Goal: Transaction & Acquisition: Purchase product/service

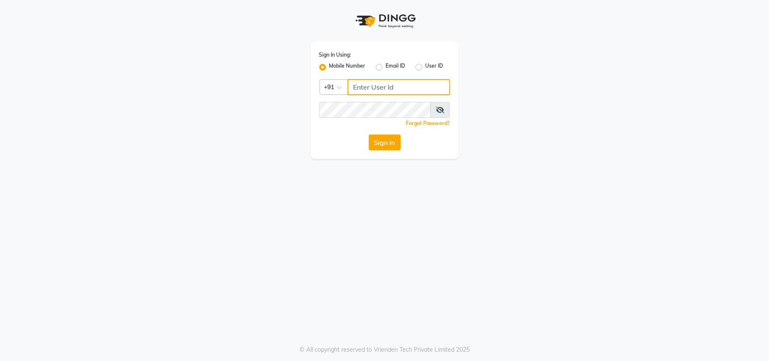
click at [379, 92] on input "Username" at bounding box center [399, 87] width 103 height 16
type input "9209647270"
click at [377, 139] on button "Sign In" at bounding box center [385, 142] width 32 height 16
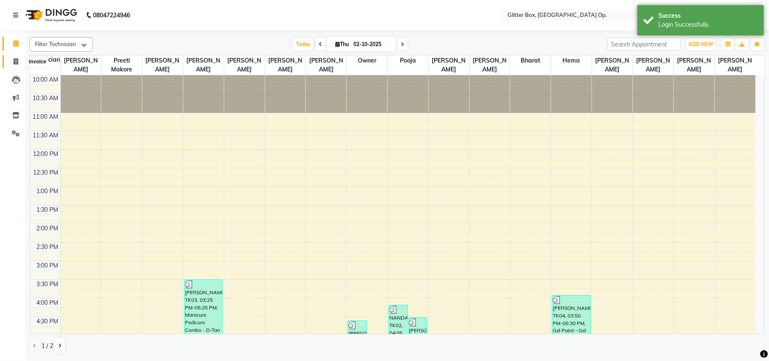
click at [15, 60] on icon at bounding box center [16, 61] width 5 height 6
select select "service"
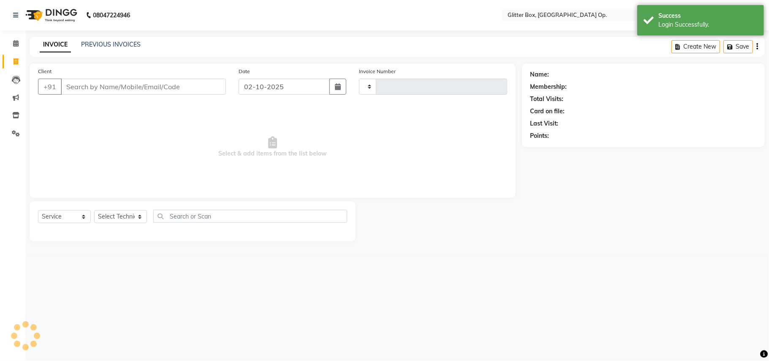
type input "2029"
select select "5563"
click at [95, 86] on input "Client" at bounding box center [143, 87] width 165 height 16
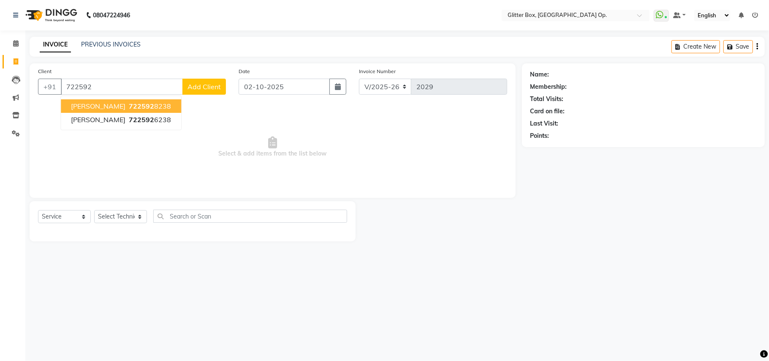
click at [129, 107] on span "722592" at bounding box center [141, 106] width 25 height 8
type input "7225928238"
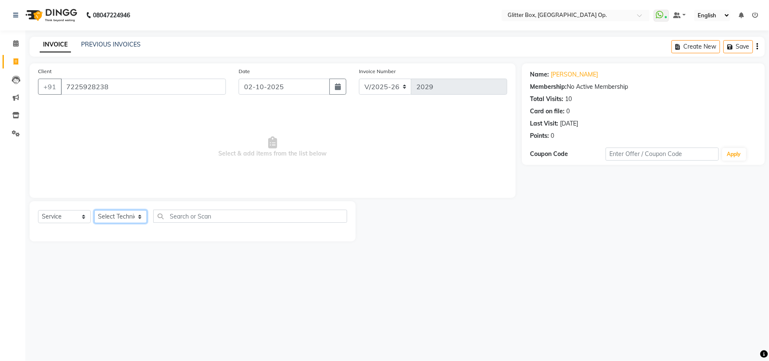
click at [123, 220] on select "Select Technician [PERSON_NAME] [PERSON_NAME] [PERSON_NAME] [PERSON_NAME] [PERS…" at bounding box center [120, 216] width 53 height 13
select select "38142"
click at [94, 210] on select "Select Technician [PERSON_NAME] [PERSON_NAME] [PERSON_NAME] [PERSON_NAME] [PERS…" at bounding box center [120, 216] width 53 height 13
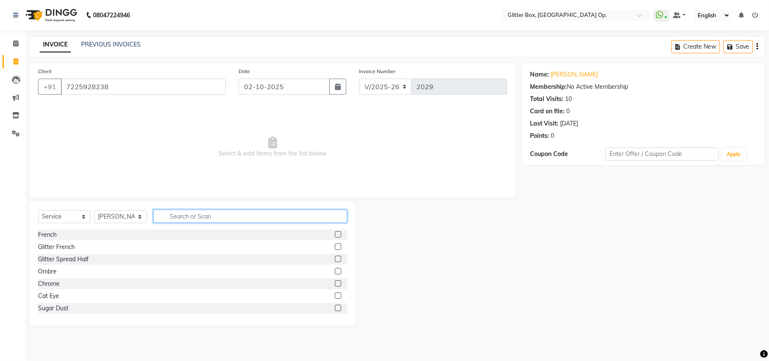
click at [239, 215] on input "text" at bounding box center [250, 215] width 194 height 13
type input "tem"
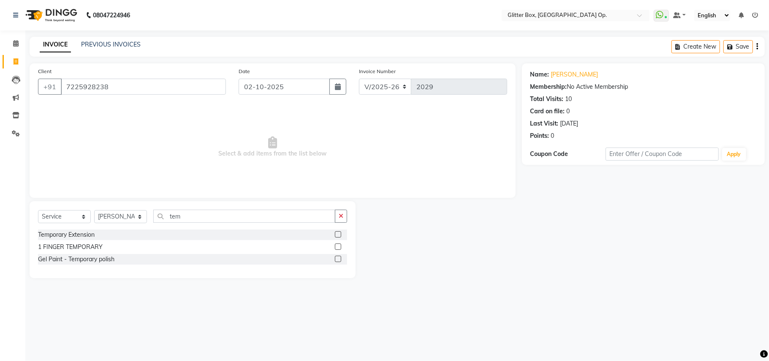
click at [65, 228] on div "Select Service Product Membership Package Voucher Prepaid Gift Card Select Tech…" at bounding box center [192, 219] width 309 height 20
click at [65, 235] on div "Temporary Extension" at bounding box center [66, 234] width 57 height 9
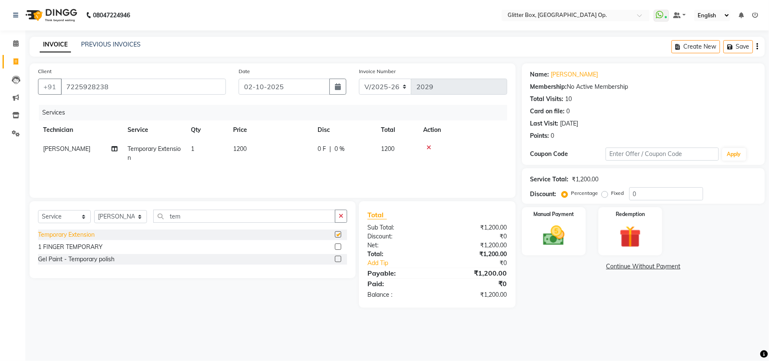
checkbox input "false"
click at [114, 150] on icon at bounding box center [114, 149] width 6 height 6
select select "38142"
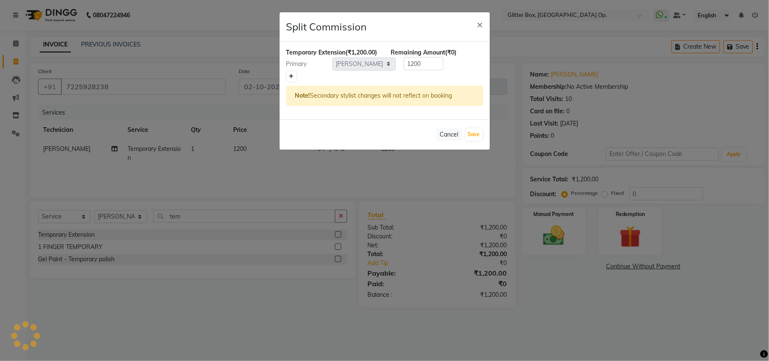
click at [293, 79] on icon at bounding box center [291, 76] width 5 height 5
type input "600"
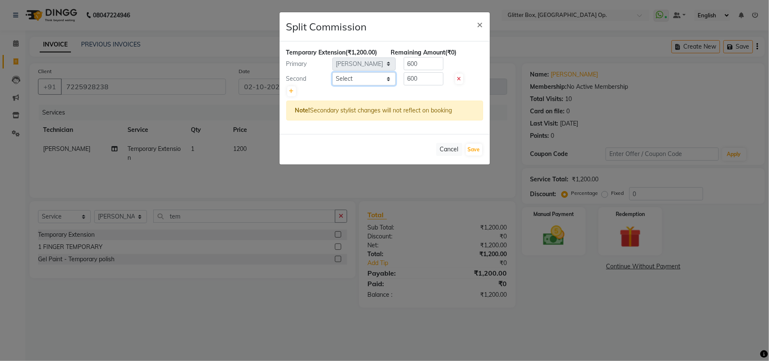
click at [365, 85] on select "Select [PERSON_NAME] [PERSON_NAME] [PERSON_NAME] [PERSON_NAME] [PERSON_NAME] [P…" at bounding box center [363, 78] width 63 height 13
select select "49167"
click at [332, 81] on select "Select [PERSON_NAME] [PERSON_NAME] [PERSON_NAME] [PERSON_NAME] [PERSON_NAME] [P…" at bounding box center [363, 78] width 63 height 13
click at [475, 155] on button "Save" at bounding box center [474, 150] width 16 height 12
select select "Select"
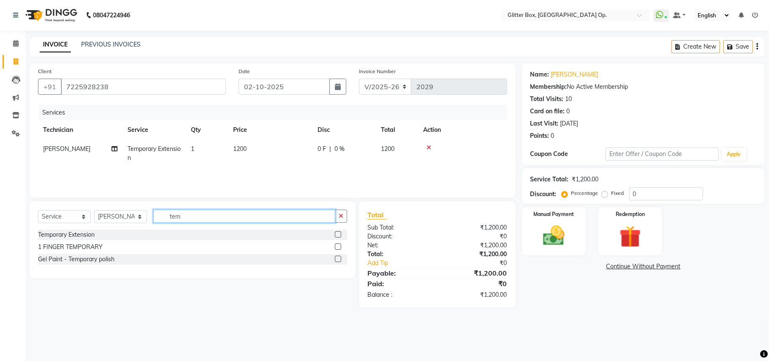
click at [185, 217] on input "tem" at bounding box center [244, 215] width 182 height 13
type input "t"
type input "chro"
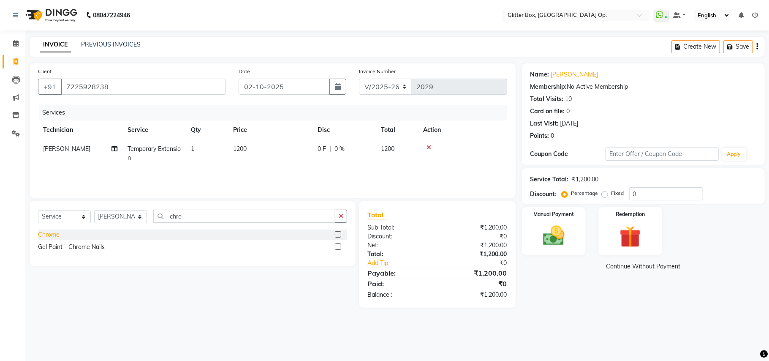
click at [41, 234] on div "Chrome" at bounding box center [49, 234] width 22 height 9
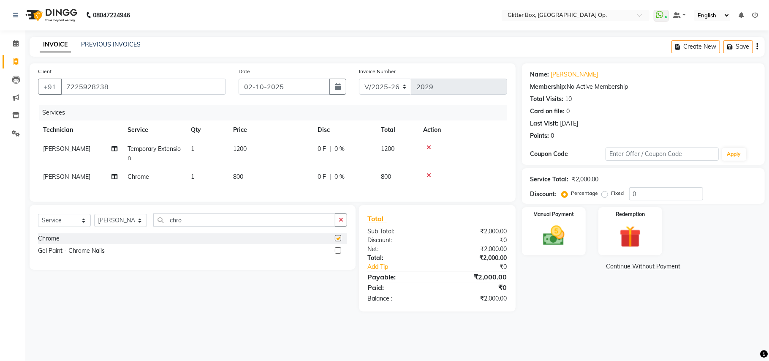
checkbox input "false"
click at [114, 177] on icon at bounding box center [114, 177] width 6 height 6
select select "38142"
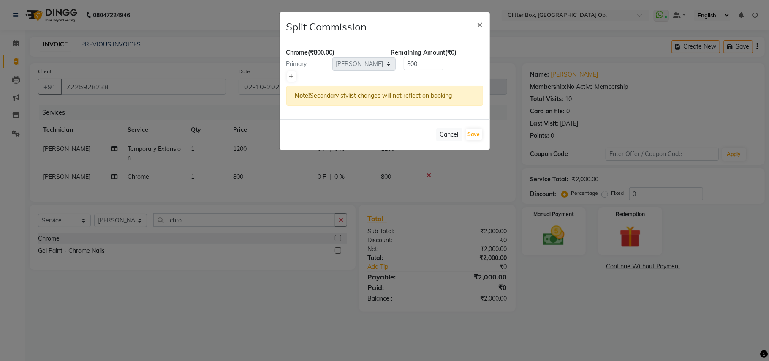
click at [292, 77] on icon at bounding box center [291, 76] width 5 height 5
type input "400"
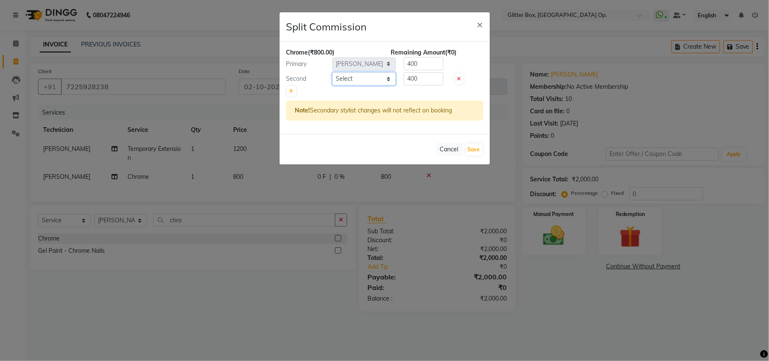
click at [348, 79] on select "Select [PERSON_NAME] [PERSON_NAME] [PERSON_NAME] [PERSON_NAME] [PERSON_NAME] [P…" at bounding box center [363, 78] width 63 height 13
select select "49167"
click at [332, 73] on select "Select [PERSON_NAME] [PERSON_NAME] [PERSON_NAME] [PERSON_NAME] [PERSON_NAME] [P…" at bounding box center [363, 78] width 63 height 13
click at [473, 152] on button "Save" at bounding box center [474, 150] width 16 height 12
select select "Select"
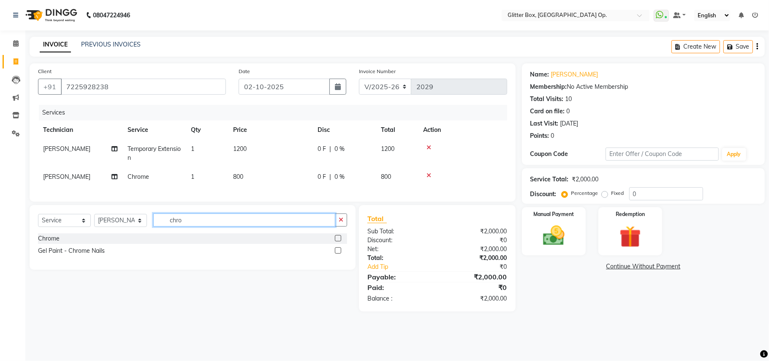
click at [196, 226] on input "chro" at bounding box center [244, 219] width 182 height 13
type input "c"
type input "tem"
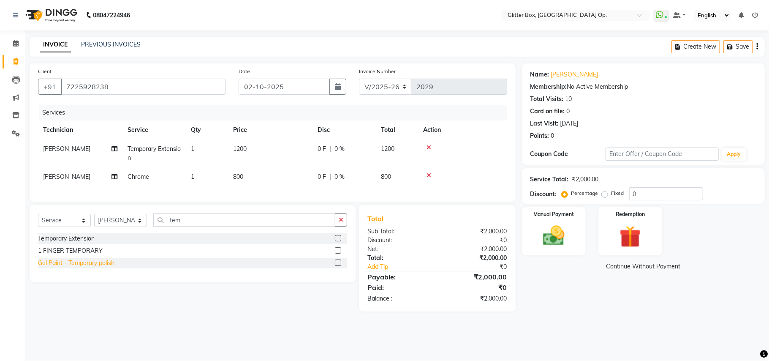
click at [97, 267] on div "Gel Paint - Temporary polish" at bounding box center [76, 262] width 76 height 9
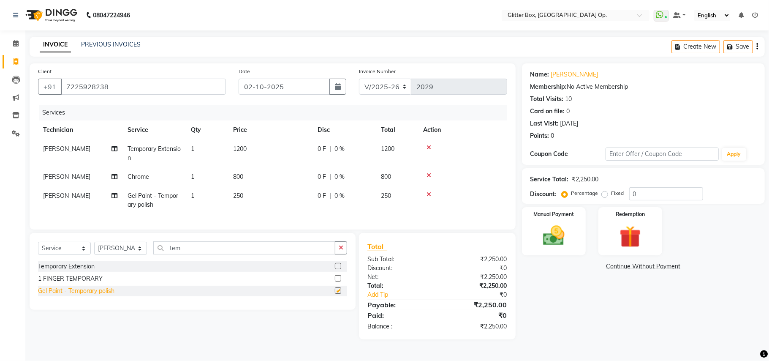
checkbox input "false"
click at [209, 254] on input "tem" at bounding box center [244, 247] width 182 height 13
type input "t"
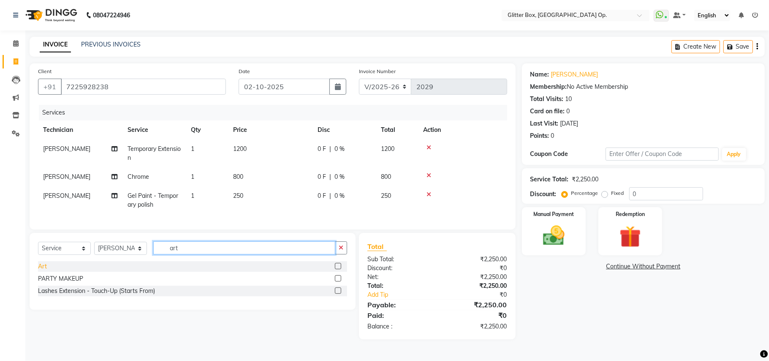
type input "art"
click at [45, 271] on div "Art" at bounding box center [42, 266] width 9 height 9
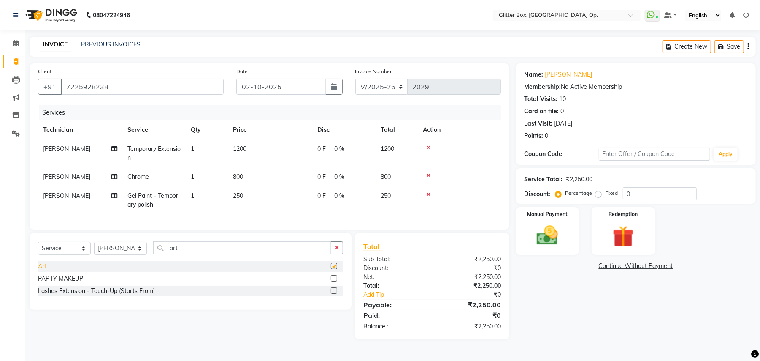
checkbox input "false"
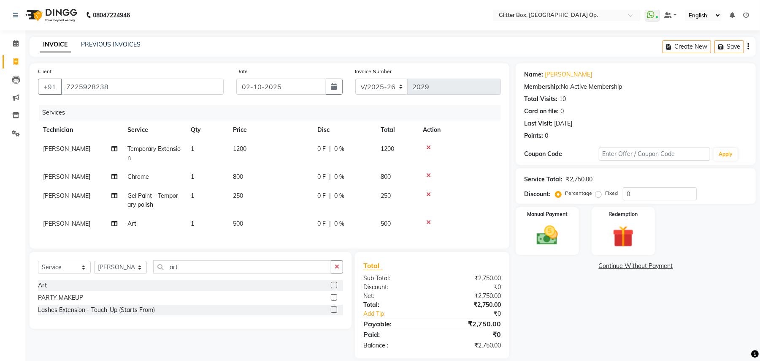
click at [110, 223] on td "[PERSON_NAME]" at bounding box center [80, 223] width 84 height 19
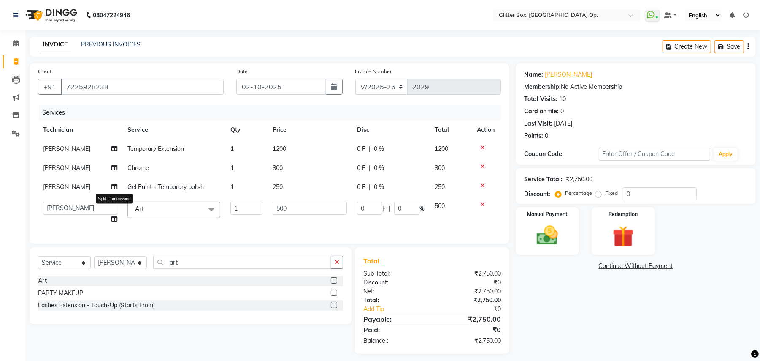
click at [114, 216] on icon at bounding box center [114, 219] width 6 height 6
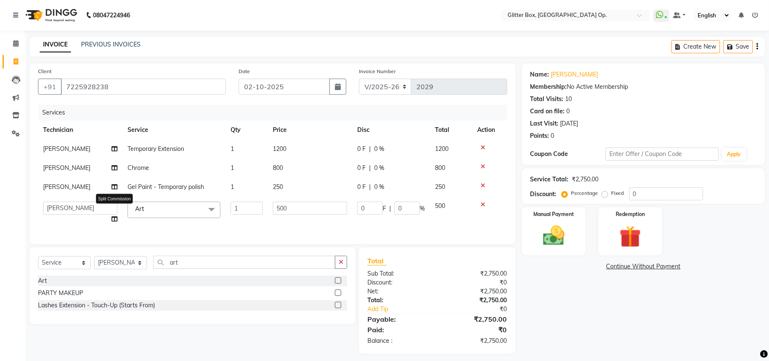
select select "38142"
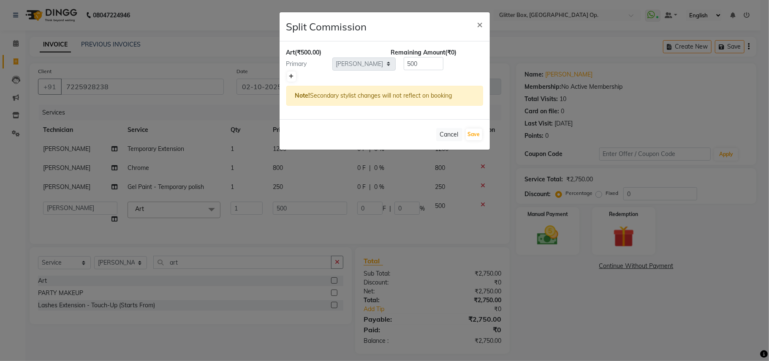
click at [292, 75] on icon at bounding box center [291, 76] width 5 height 5
type input "250"
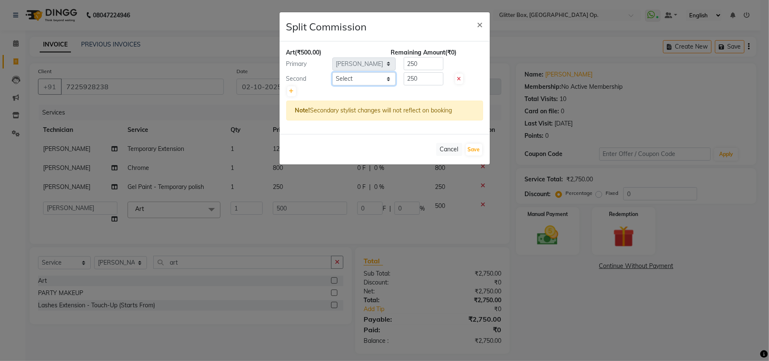
click at [345, 75] on select "Select [PERSON_NAME] [PERSON_NAME] [PERSON_NAME] [PERSON_NAME] [PERSON_NAME] [P…" at bounding box center [363, 78] width 63 height 13
select select "49167"
click at [332, 73] on select "Select [PERSON_NAME] [PERSON_NAME] [PERSON_NAME] [PERSON_NAME] [PERSON_NAME] [P…" at bounding box center [363, 78] width 63 height 13
click at [474, 148] on button "Save" at bounding box center [474, 150] width 16 height 12
select select "Select"
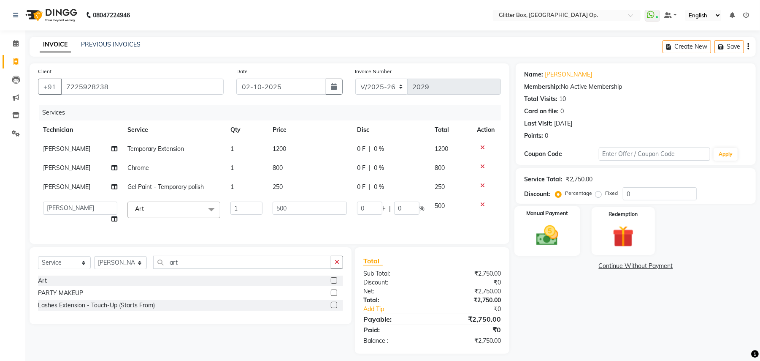
click at [557, 242] on img at bounding box center [548, 236] width 36 height 26
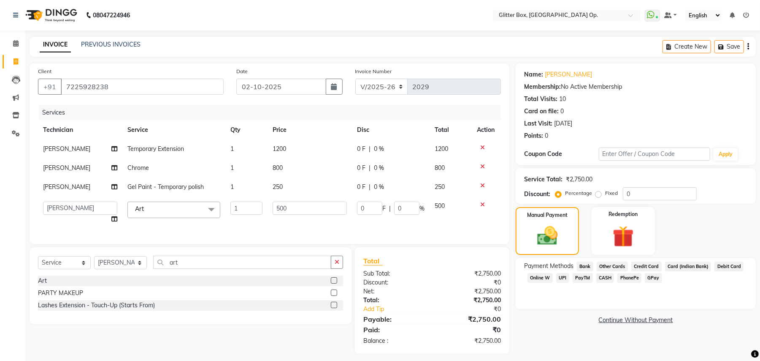
click at [603, 280] on span "CASH" at bounding box center [606, 278] width 18 height 10
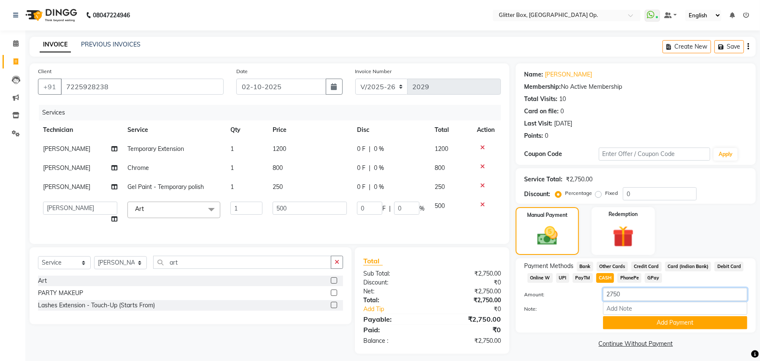
click at [641, 297] on input "2750" at bounding box center [675, 294] width 144 height 13
type input "2"
type input "1100"
click at [626, 325] on button "Add Payment" at bounding box center [675, 322] width 144 height 13
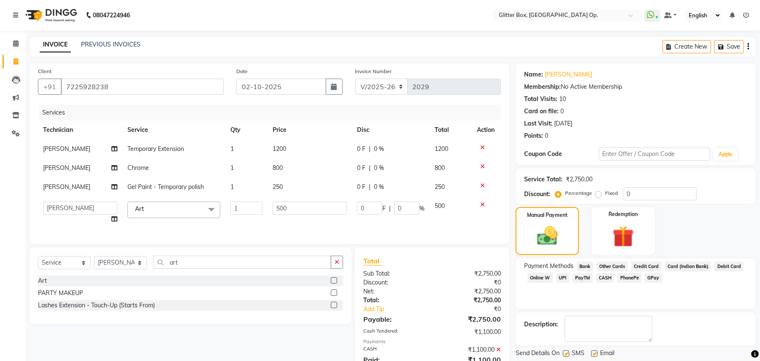
click at [561, 278] on span "UPI" at bounding box center [563, 278] width 13 height 10
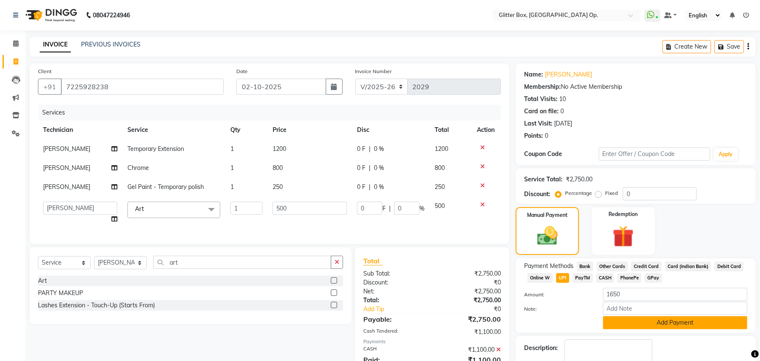
click at [634, 323] on button "Add Payment" at bounding box center [675, 322] width 144 height 13
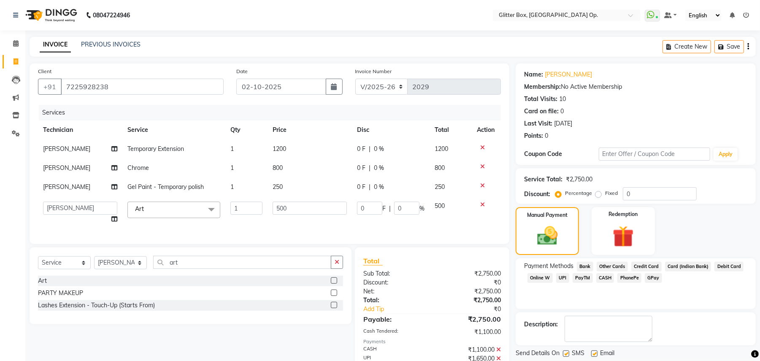
scroll to position [53, 0]
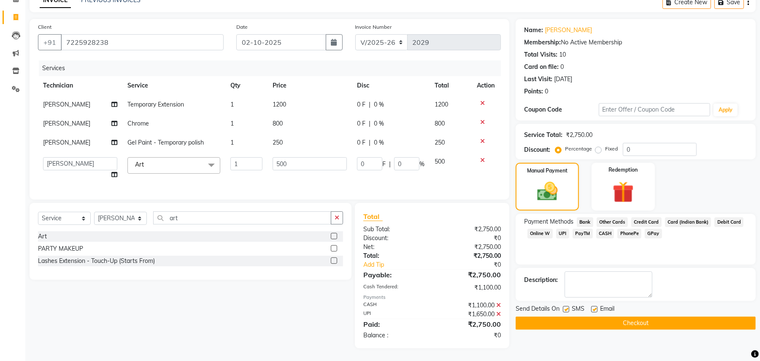
click at [619, 316] on button "Checkout" at bounding box center [636, 322] width 240 height 13
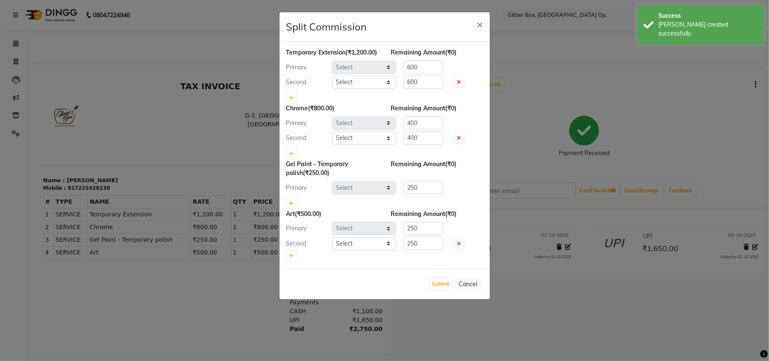
select select "38142"
select select "49167"
select select "38142"
select select "49167"
select select "38142"
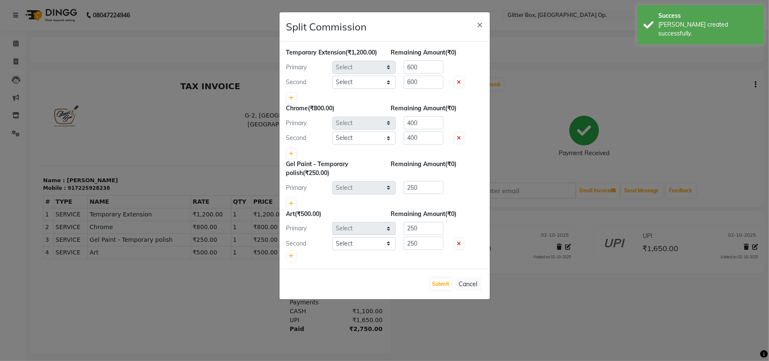
select select "38142"
select select "49167"
click at [440, 290] on button "Submit" at bounding box center [441, 284] width 22 height 12
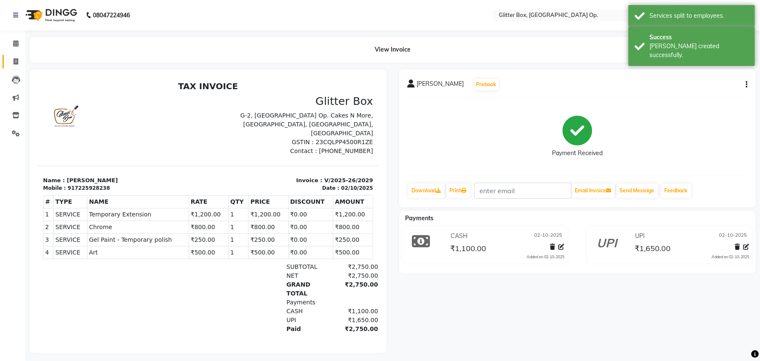
click at [14, 56] on link "Invoice" at bounding box center [13, 62] width 20 height 14
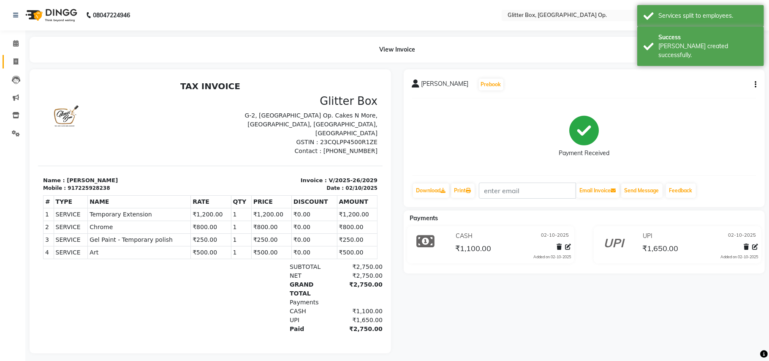
select select "5563"
select select "service"
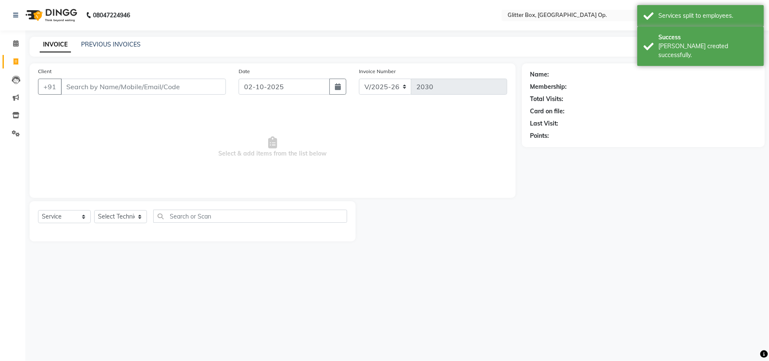
click at [204, 87] on input "Client" at bounding box center [143, 87] width 165 height 16
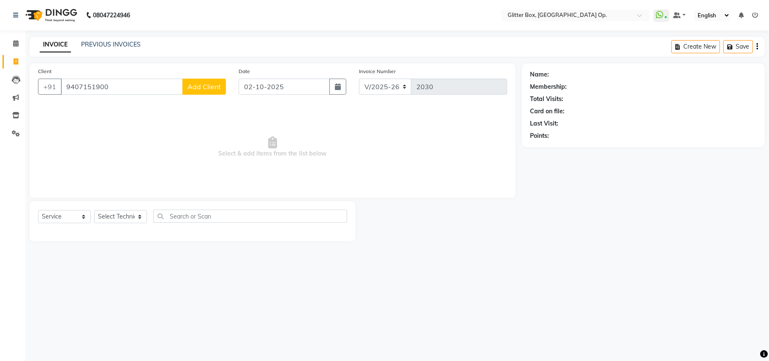
type input "9407151900"
click at [204, 87] on span "Add Client" at bounding box center [203, 86] width 33 height 8
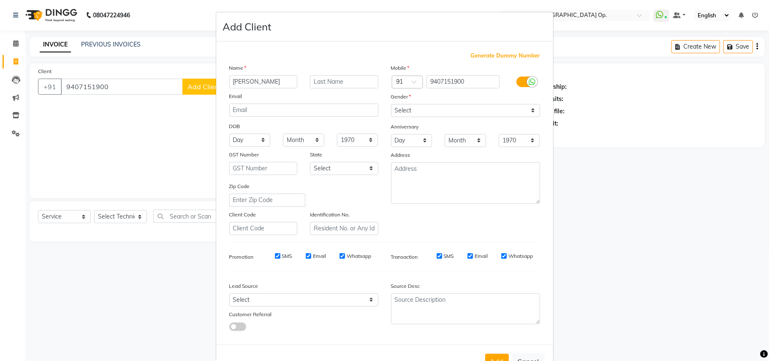
type input "[PERSON_NAME]"
click at [417, 102] on div "Gender" at bounding box center [466, 98] width 162 height 12
click at [419, 106] on select "Select [DEMOGRAPHIC_DATA] [DEMOGRAPHIC_DATA] Other Prefer Not To Say" at bounding box center [465, 110] width 149 height 13
select select "[DEMOGRAPHIC_DATA]"
click at [391, 104] on select "Select [DEMOGRAPHIC_DATA] [DEMOGRAPHIC_DATA] Other Prefer Not To Say" at bounding box center [465, 110] width 149 height 13
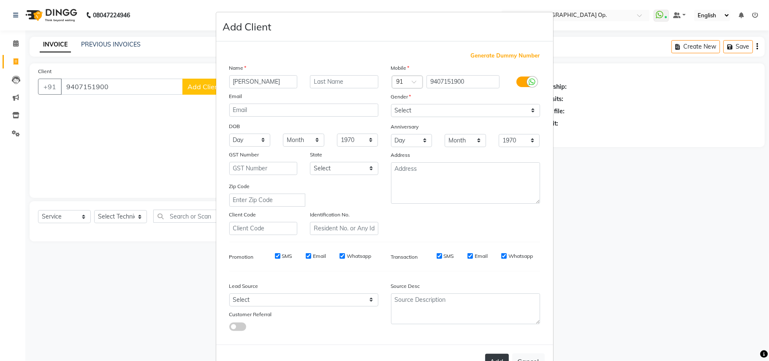
click at [495, 360] on button "Add" at bounding box center [497, 360] width 24 height 15
select select
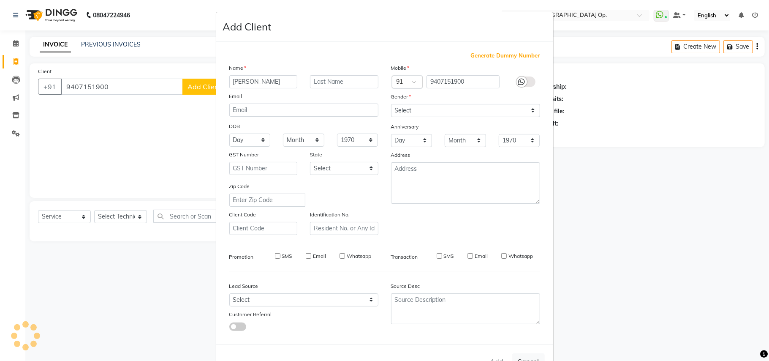
select select
checkbox input "false"
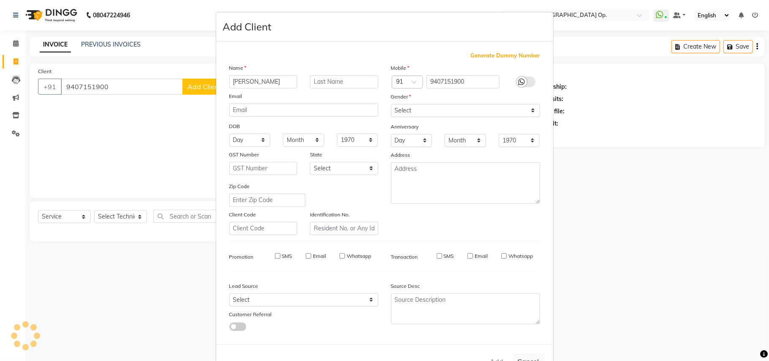
checkbox input "false"
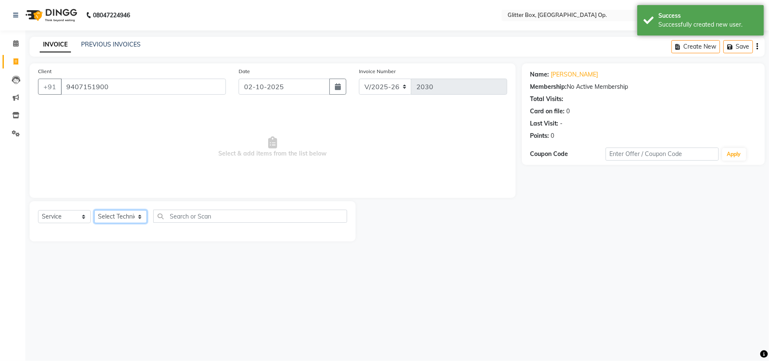
click at [132, 219] on select "Select Technician [PERSON_NAME] [PERSON_NAME] [PERSON_NAME] [PERSON_NAME] [PERS…" at bounding box center [120, 216] width 53 height 13
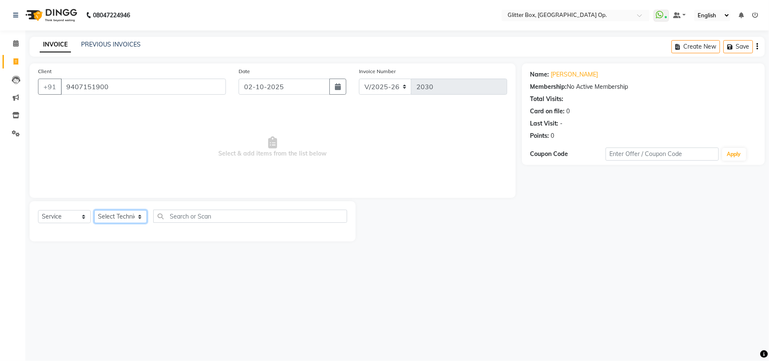
select select "38142"
click at [94, 210] on select "Select Technician [PERSON_NAME] [PERSON_NAME] [PERSON_NAME] [PERSON_NAME] [PERS…" at bounding box center [120, 216] width 53 height 13
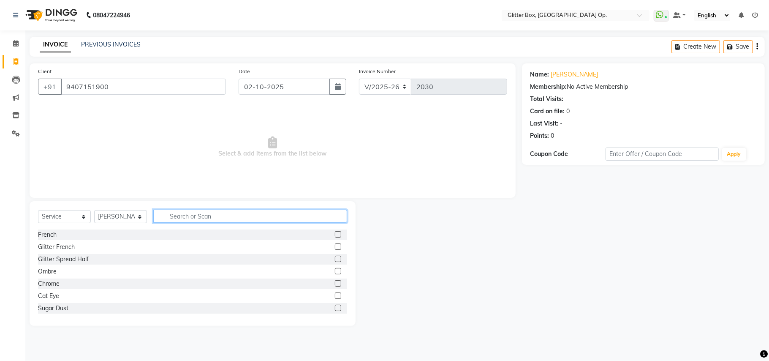
click at [213, 220] on input "text" at bounding box center [250, 215] width 194 height 13
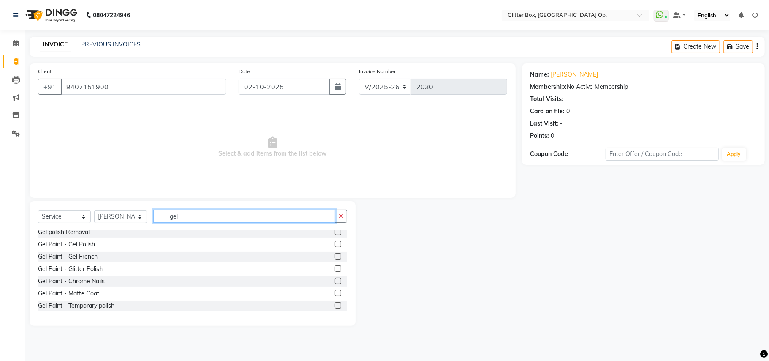
scroll to position [56, 0]
type input "gel"
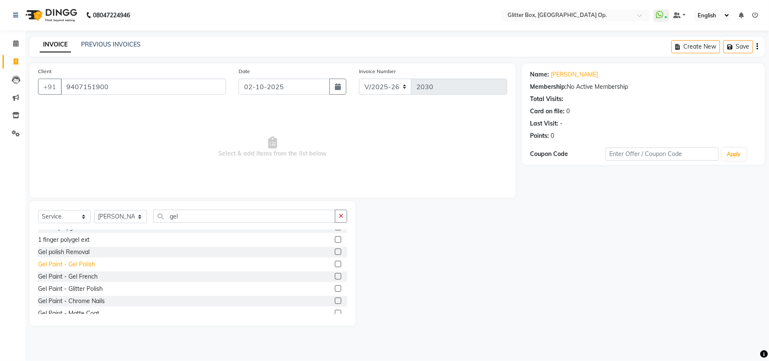
click at [63, 267] on div "Gel Paint - Gel Polish" at bounding box center [66, 264] width 57 height 9
checkbox input "false"
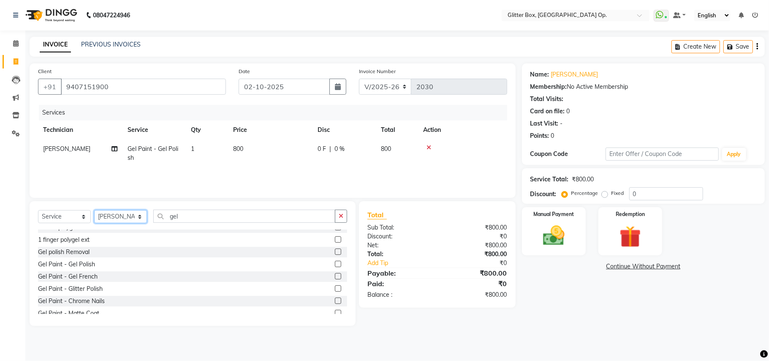
click at [126, 217] on select "Select Technician [PERSON_NAME] [PERSON_NAME] [PERSON_NAME] [PERSON_NAME] [PERS…" at bounding box center [120, 216] width 53 height 13
select select "60010"
click at [94, 210] on select "Select Technician [PERSON_NAME] [PERSON_NAME] [PERSON_NAME] [PERSON_NAME] [PERS…" at bounding box center [120, 216] width 53 height 13
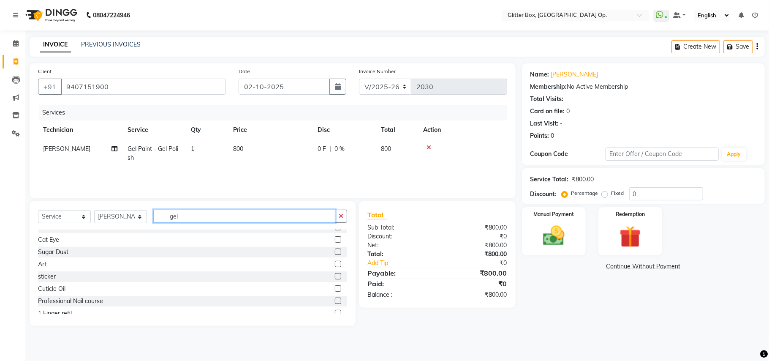
click at [261, 219] on input "gel" at bounding box center [244, 215] width 182 height 13
type input "g"
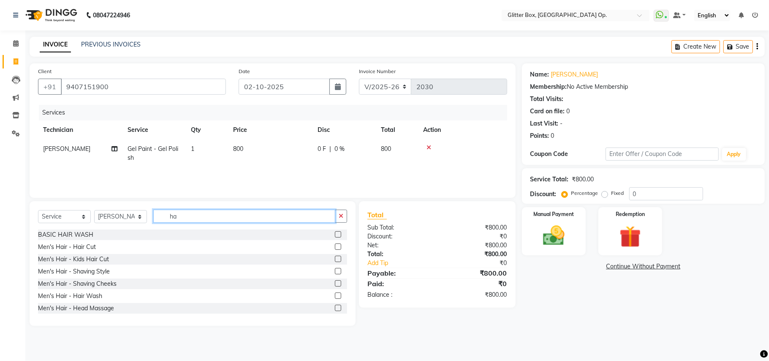
type input "h"
type input "spa"
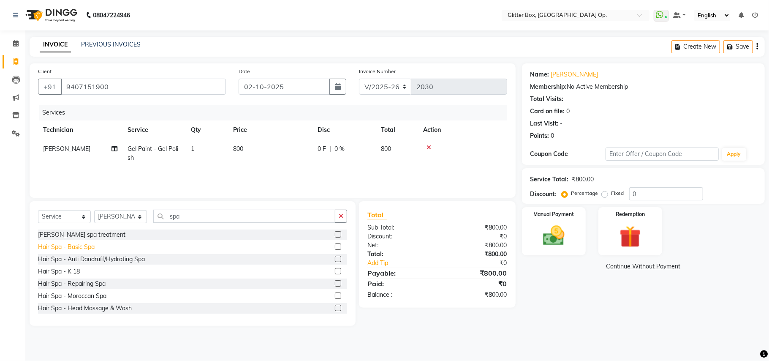
click at [69, 247] on div "Hair Spa - Basic Spa" at bounding box center [66, 246] width 57 height 9
checkbox input "false"
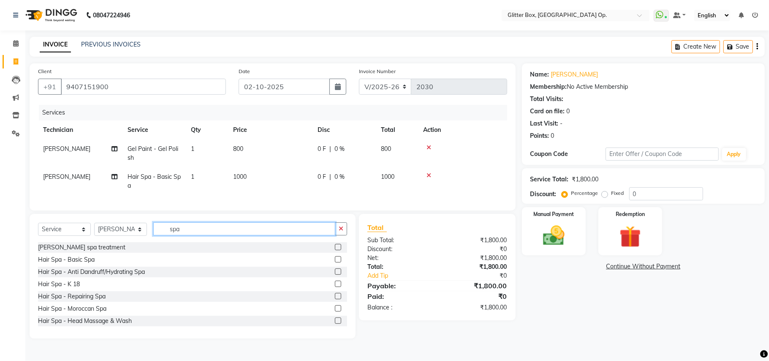
click at [228, 230] on input "spa" at bounding box center [244, 228] width 182 height 13
type input "s"
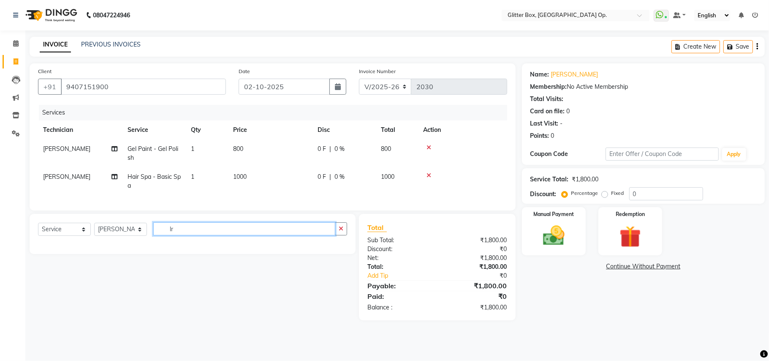
type input "l"
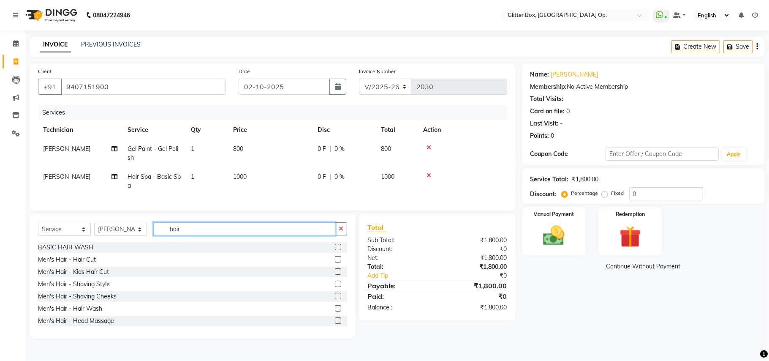
click at [274, 235] on input "hair" at bounding box center [244, 228] width 182 height 13
type input "h"
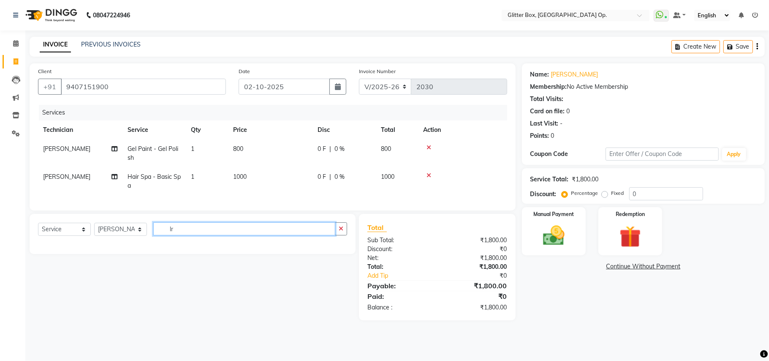
type input "l"
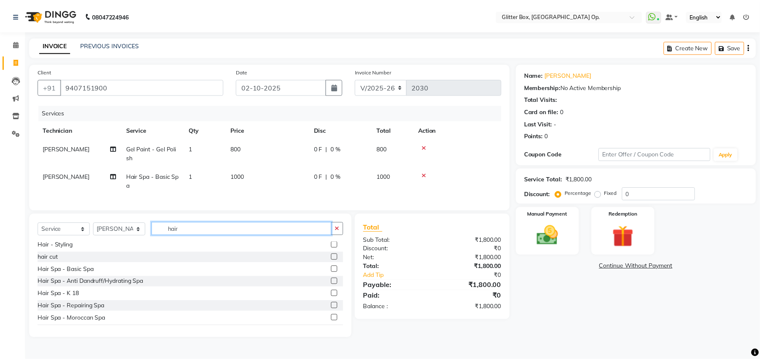
scroll to position [56, 0]
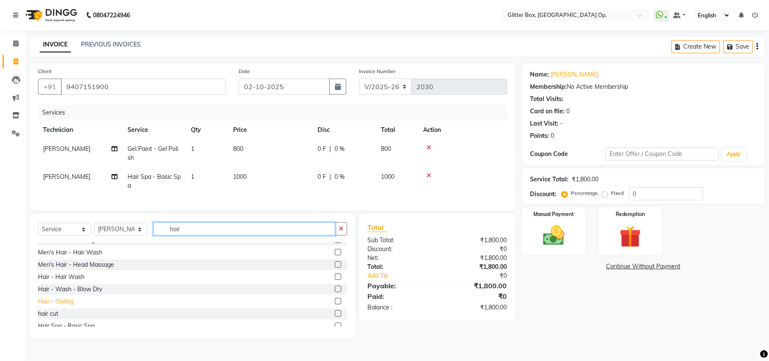
type input "hair"
click at [52, 306] on div "Hair - Styling" at bounding box center [55, 301] width 35 height 9
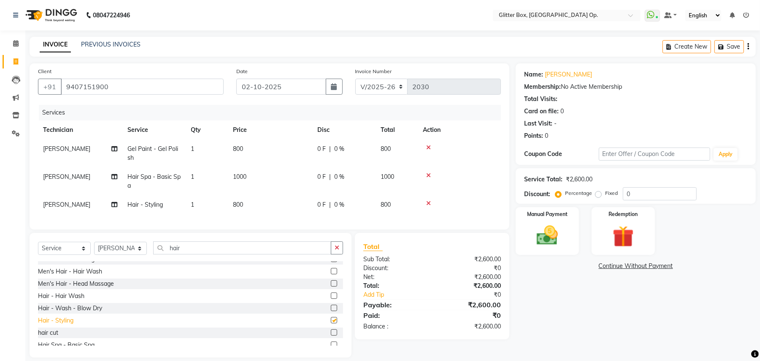
checkbox input "false"
click at [259, 205] on td "800" at bounding box center [270, 204] width 84 height 19
select select "60010"
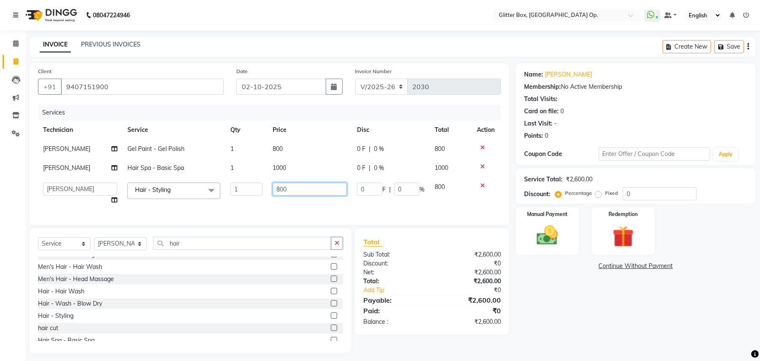
click at [323, 192] on input "800" at bounding box center [310, 188] width 74 height 13
type input "8"
type input "500"
click at [332, 205] on tr "[PERSON_NAME] [PERSON_NAME] [PERSON_NAME] [PERSON_NAME] [PERSON_NAME] [PERSON_N…" at bounding box center [269, 193] width 463 height 32
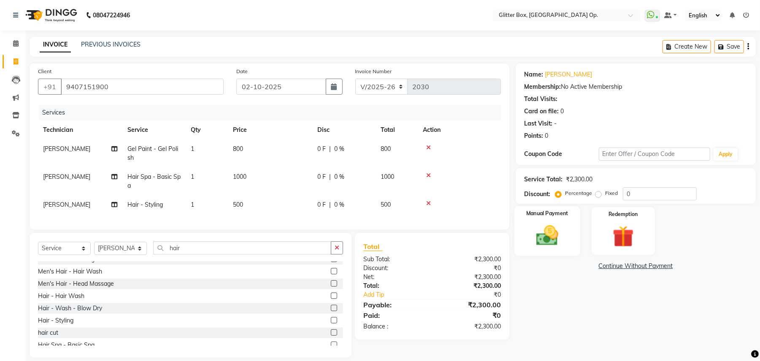
click at [536, 244] on img at bounding box center [548, 236] width 36 height 26
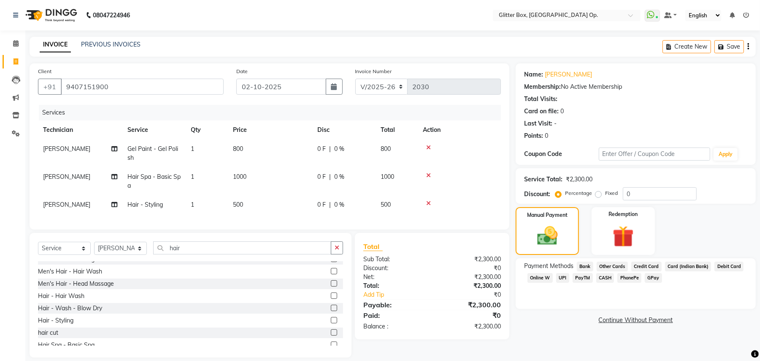
click at [559, 275] on span "UPI" at bounding box center [563, 278] width 13 height 10
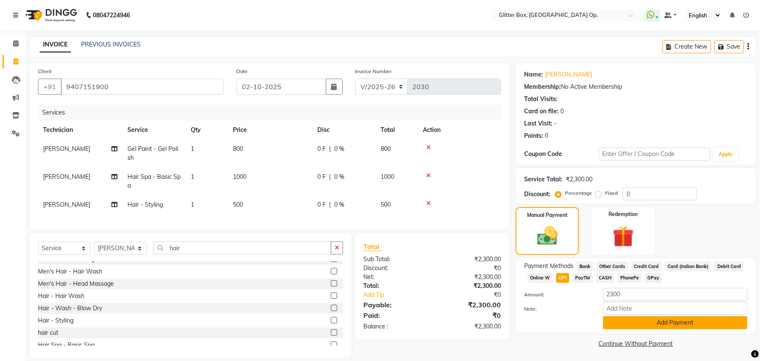
click at [654, 329] on button "Add Payment" at bounding box center [675, 322] width 144 height 13
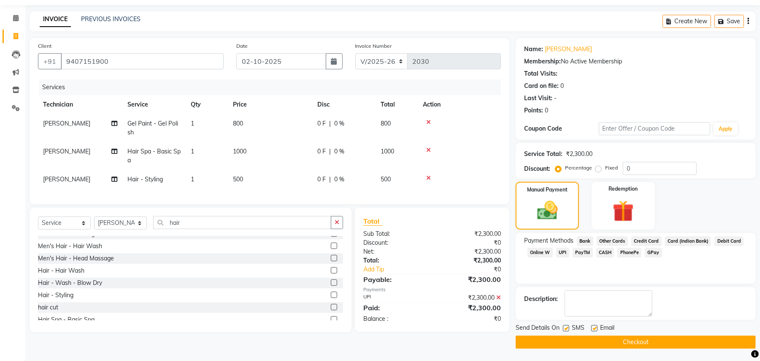
scroll to position [26, 0]
click at [653, 338] on button "Checkout" at bounding box center [636, 341] width 240 height 13
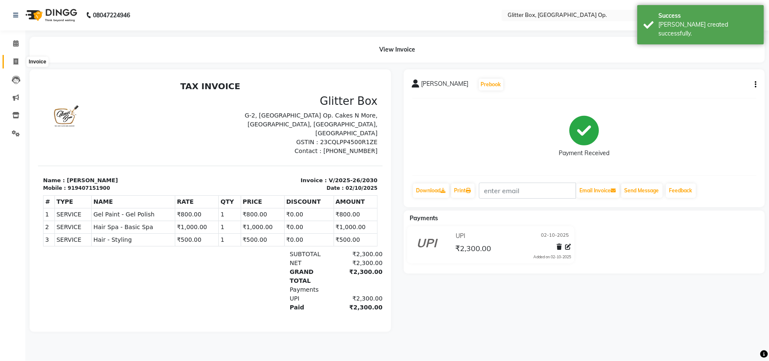
click at [17, 60] on icon at bounding box center [16, 61] width 5 height 6
select select "5563"
select select "service"
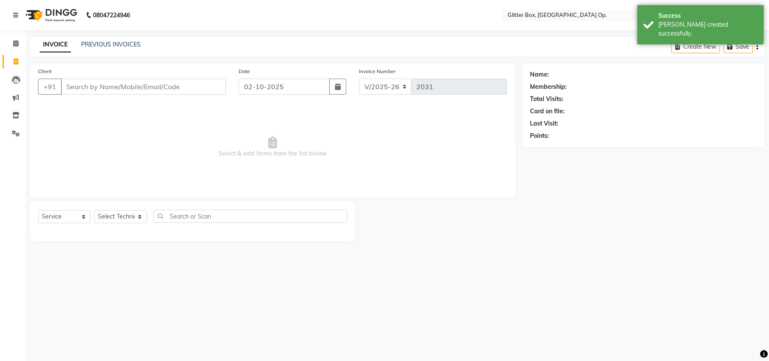
click at [166, 88] on input "Client" at bounding box center [143, 87] width 165 height 16
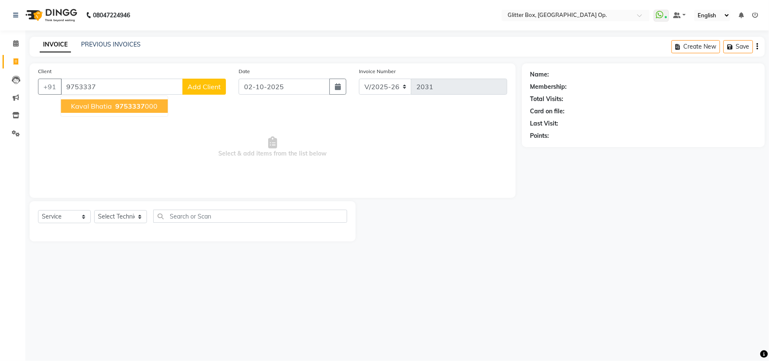
click at [115, 102] on span "9753337" at bounding box center [130, 106] width 30 height 8
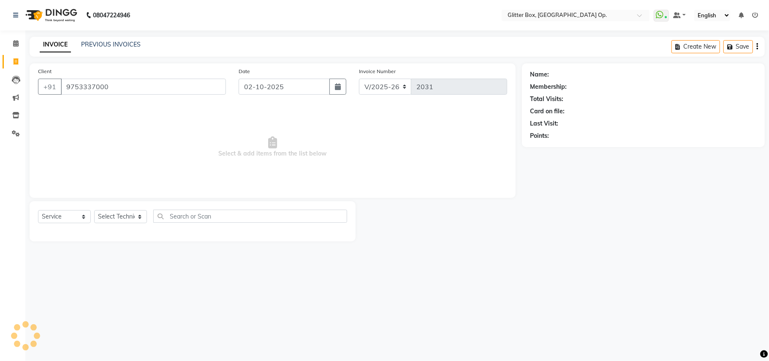
type input "9753337000"
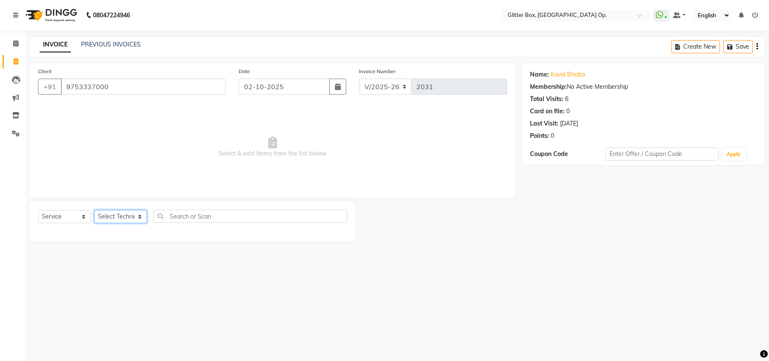
click at [127, 215] on select "Select Technician [PERSON_NAME] [PERSON_NAME] [PERSON_NAME] [PERSON_NAME] [PERS…" at bounding box center [120, 216] width 53 height 13
select select "38142"
click at [94, 210] on select "Select Technician [PERSON_NAME] [PERSON_NAME] [PERSON_NAME] [PERSON_NAME] [PERS…" at bounding box center [120, 216] width 53 height 13
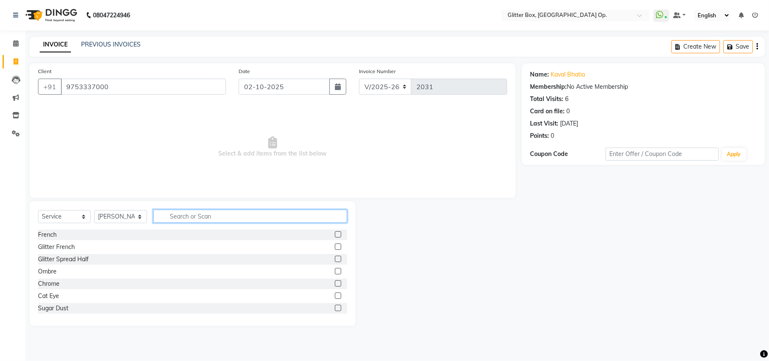
click at [233, 215] on input "text" at bounding box center [250, 215] width 194 height 13
type input "tem"
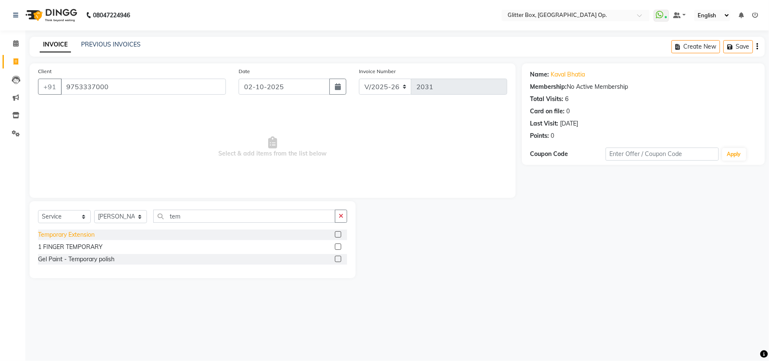
click at [74, 232] on div "Temporary Extension" at bounding box center [66, 234] width 57 height 9
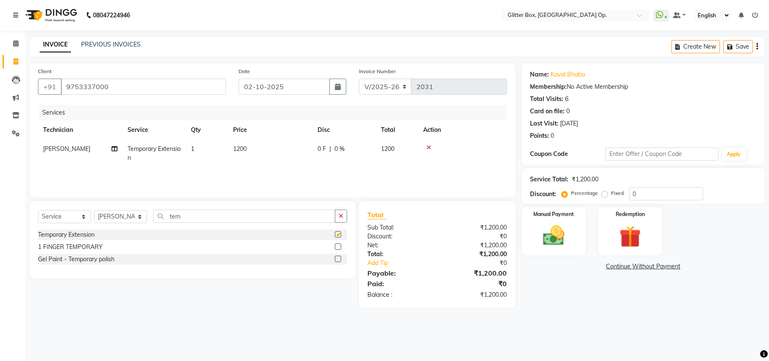
checkbox input "false"
click at [201, 215] on input "tem" at bounding box center [244, 215] width 182 height 13
type input "t"
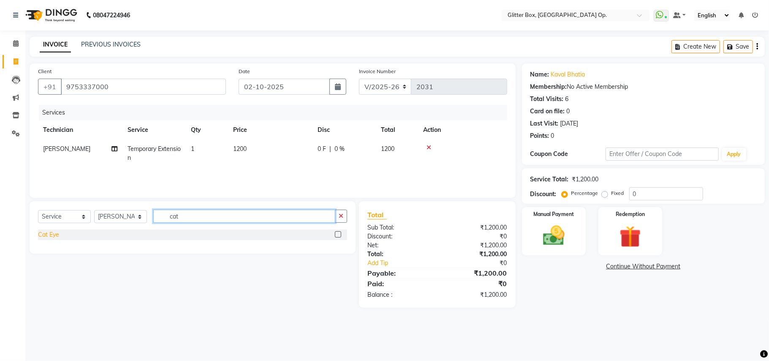
type input "cat"
click at [46, 238] on div "Cat Eye" at bounding box center [48, 234] width 21 height 9
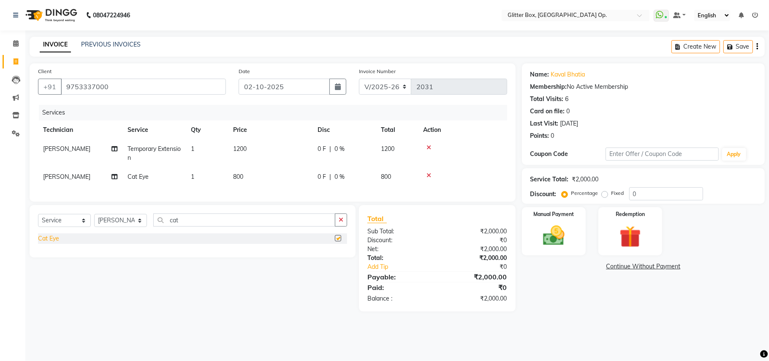
checkbox input "false"
click at [203, 226] on input "cat" at bounding box center [244, 219] width 182 height 13
type input "c"
type input "feet"
click at [63, 243] on div "feet gel polish" at bounding box center [57, 238] width 38 height 9
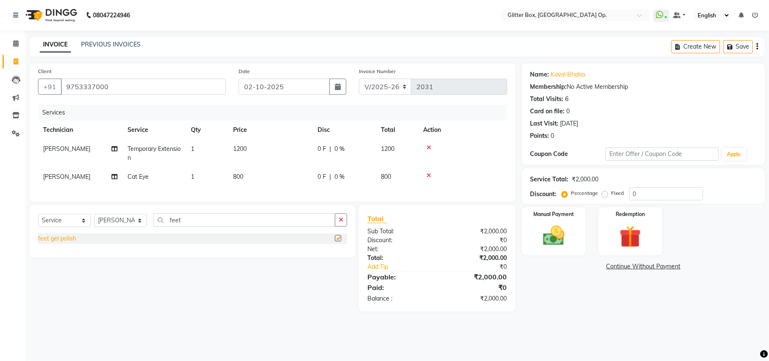
checkbox input "false"
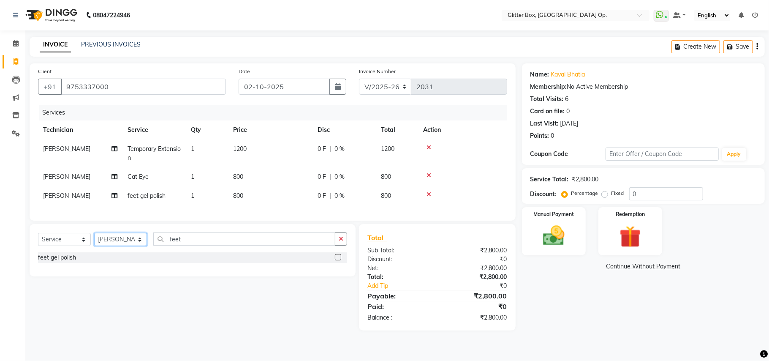
click at [130, 246] on select "Select Technician [PERSON_NAME] [PERSON_NAME] [PERSON_NAME] [PERSON_NAME] [PERS…" at bounding box center [120, 239] width 53 height 13
select select "49167"
click at [94, 241] on select "Select Technician [PERSON_NAME] [PERSON_NAME] [PERSON_NAME] [PERSON_NAME] [PERS…" at bounding box center [120, 239] width 53 height 13
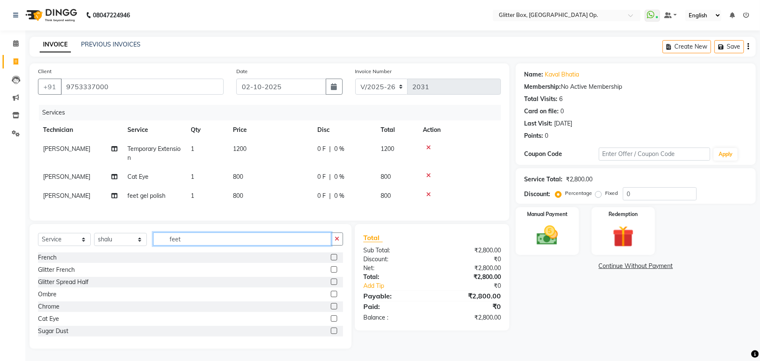
click at [206, 245] on input "feet" at bounding box center [242, 238] width 178 height 13
type input "f"
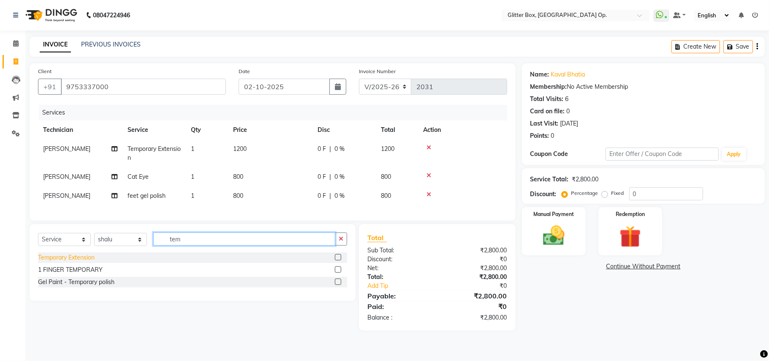
type input "tem"
click at [56, 262] on div "Temporary Extension" at bounding box center [66, 257] width 57 height 9
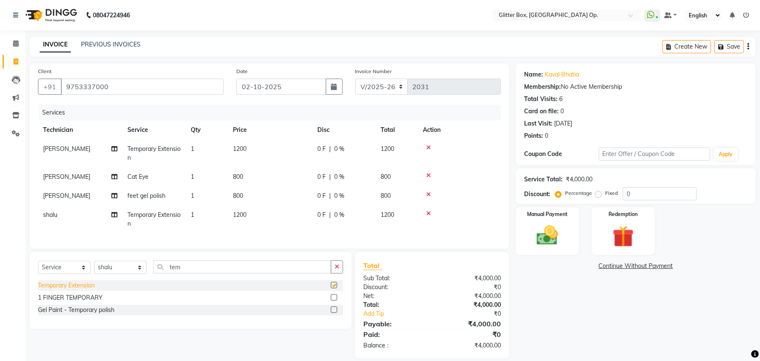
checkbox input "false"
click at [272, 273] on input "tem" at bounding box center [242, 266] width 178 height 13
type input "t"
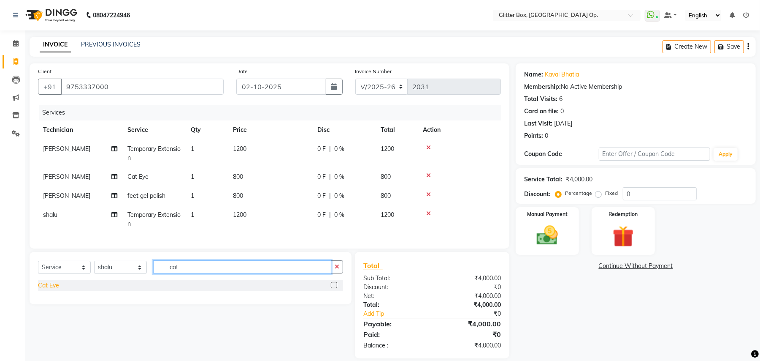
type input "cat"
click at [45, 290] on div "Cat Eye" at bounding box center [48, 285] width 21 height 9
checkbox input "false"
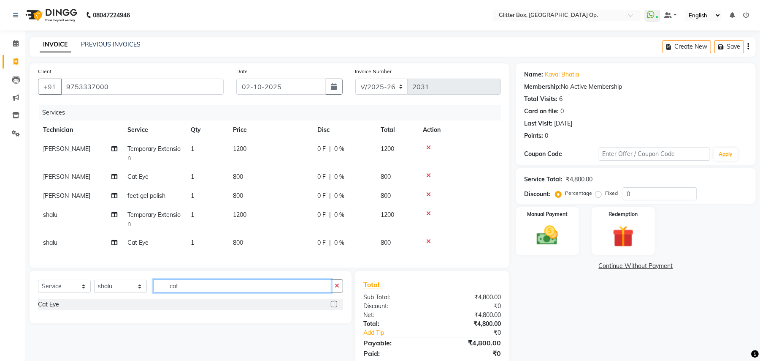
click at [198, 292] on input "cat" at bounding box center [242, 285] width 178 height 13
type input "c"
type input "a"
type input "feet"
click at [66, 309] on div "feet gel polish" at bounding box center [57, 304] width 38 height 9
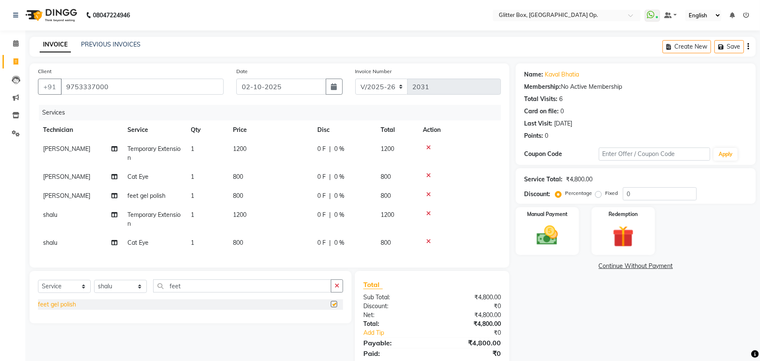
checkbox input "false"
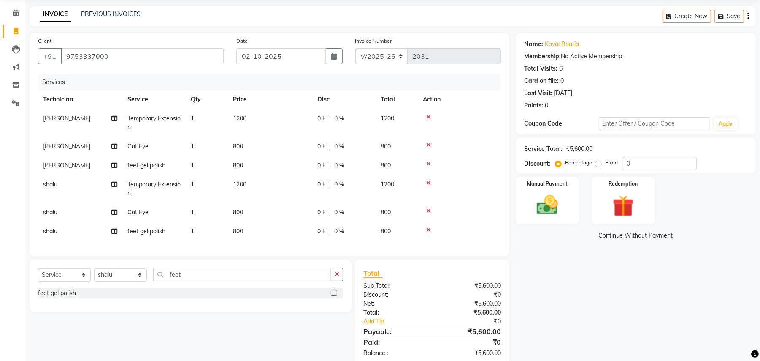
scroll to position [56, 0]
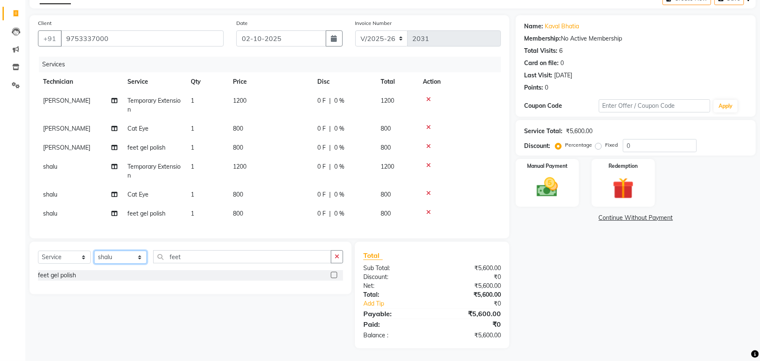
click at [110, 256] on select "Select Technician [PERSON_NAME] [PERSON_NAME] [PERSON_NAME] [PERSON_NAME] [PERS…" at bounding box center [120, 256] width 53 height 13
select select "38313"
click at [94, 251] on select "Select Technician [PERSON_NAME] [PERSON_NAME] [PERSON_NAME] [PERSON_NAME] [PERS…" at bounding box center [120, 256] width 53 height 13
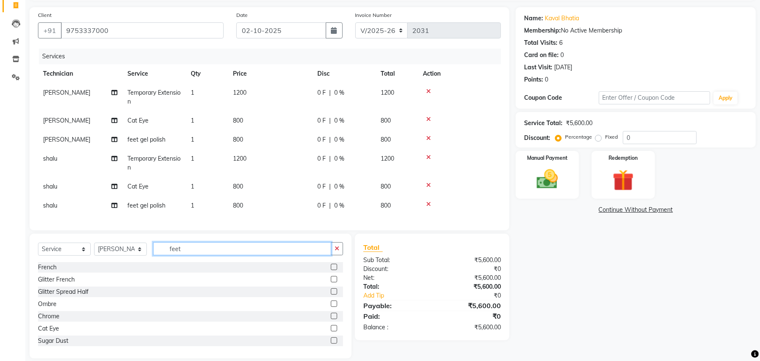
click at [196, 255] on input "feet" at bounding box center [242, 248] width 178 height 13
type input "f"
type input "pedi"
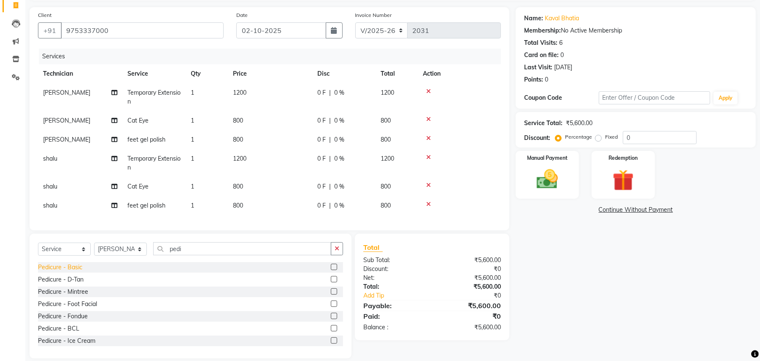
click at [49, 272] on div "Pedicure - Basic" at bounding box center [60, 267] width 44 height 9
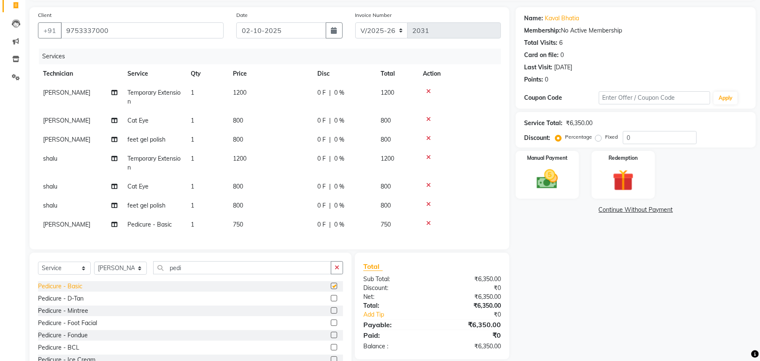
checkbox input "false"
click at [206, 274] on input "pedi" at bounding box center [242, 267] width 178 height 13
type input "p"
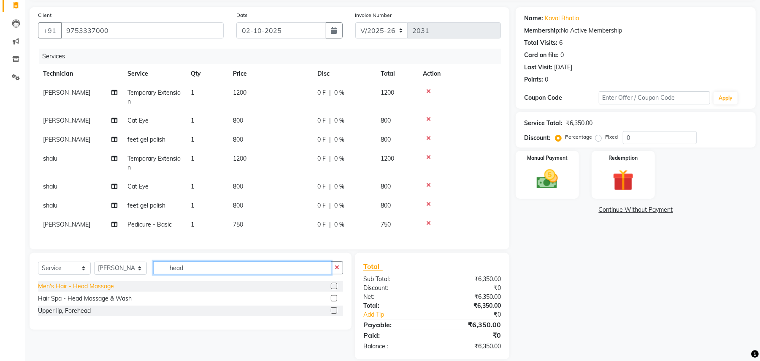
type input "head"
click at [103, 291] on div "Men's Hair - Head Massage" at bounding box center [76, 286] width 76 height 9
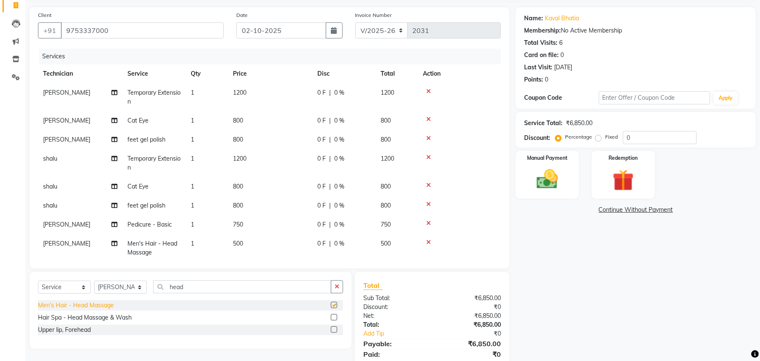
checkbox input "false"
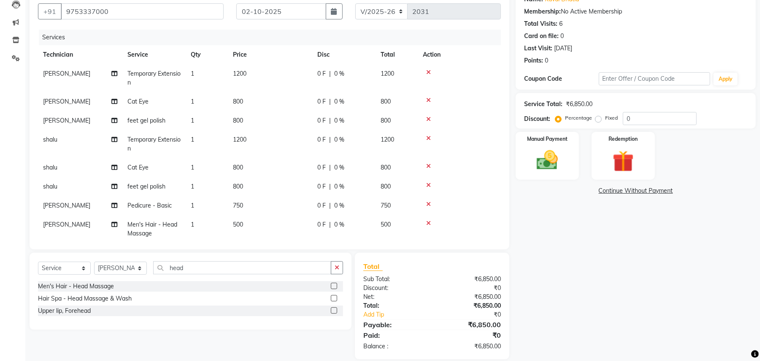
scroll to position [86, 0]
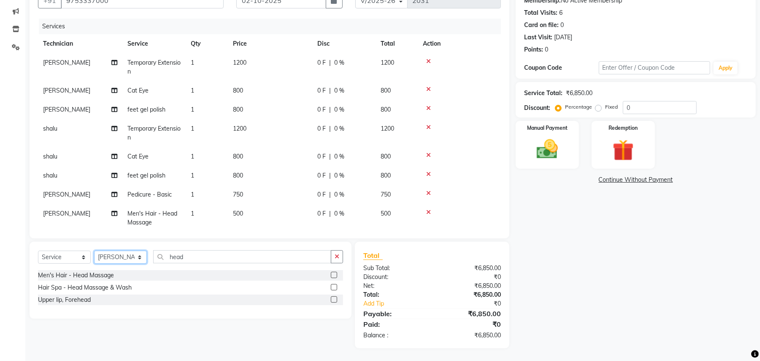
click at [121, 252] on select "Select Technician [PERSON_NAME] [PERSON_NAME] [PERSON_NAME] [PERSON_NAME] [PERS…" at bounding box center [120, 256] width 53 height 13
select select "60010"
click at [94, 250] on select "Select Technician [PERSON_NAME] [PERSON_NAME] [PERSON_NAME] [PERSON_NAME] [PERS…" at bounding box center [120, 256] width 53 height 13
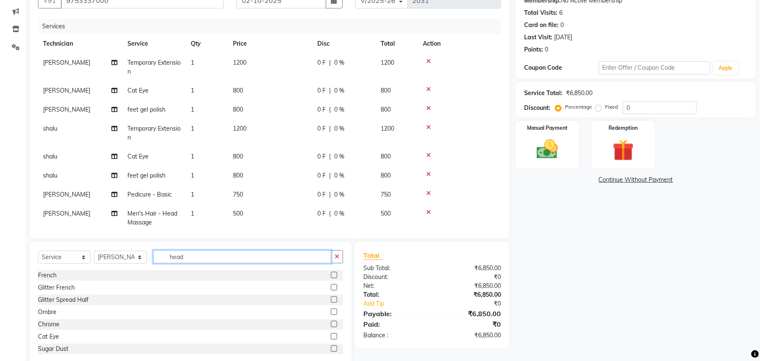
click at [230, 255] on input "head" at bounding box center [242, 256] width 178 height 13
type input "h"
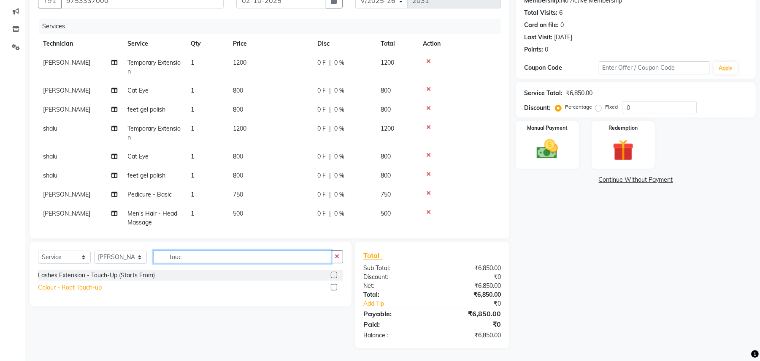
type input "touc"
click at [64, 290] on div "Colour - Root Touch-up" at bounding box center [70, 287] width 64 height 9
checkbox input "false"
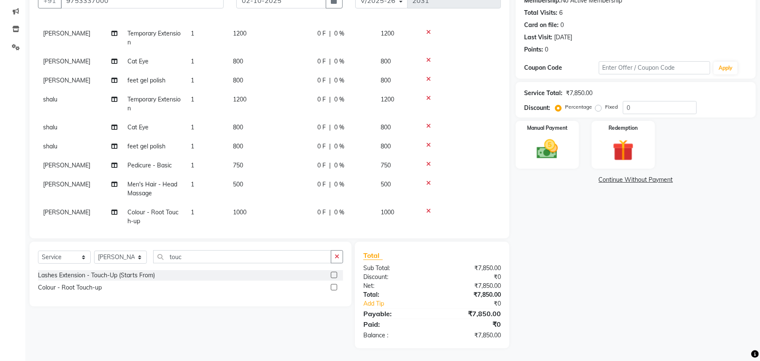
scroll to position [45, 0]
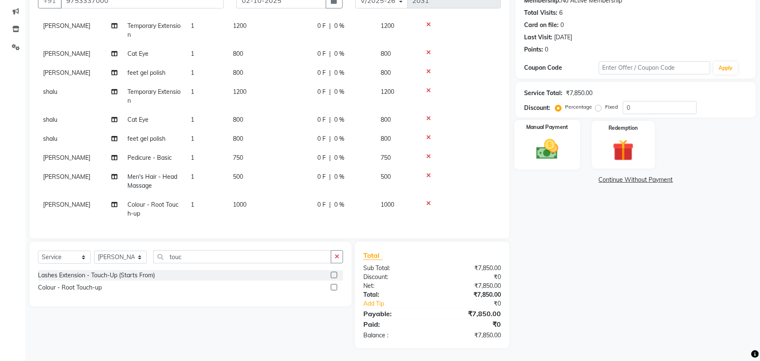
click at [553, 152] on img at bounding box center [548, 149] width 36 height 26
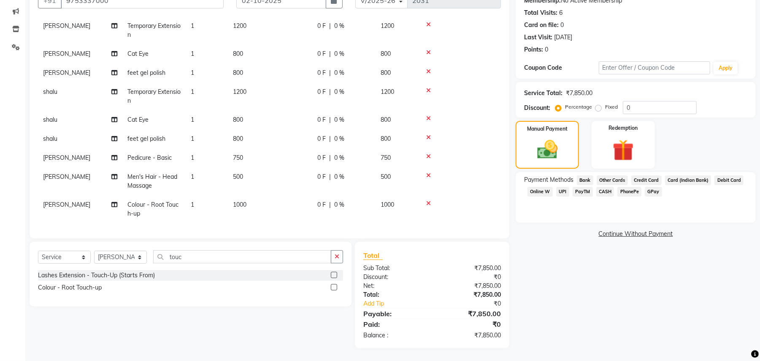
click at [602, 193] on span "CASH" at bounding box center [606, 192] width 18 height 10
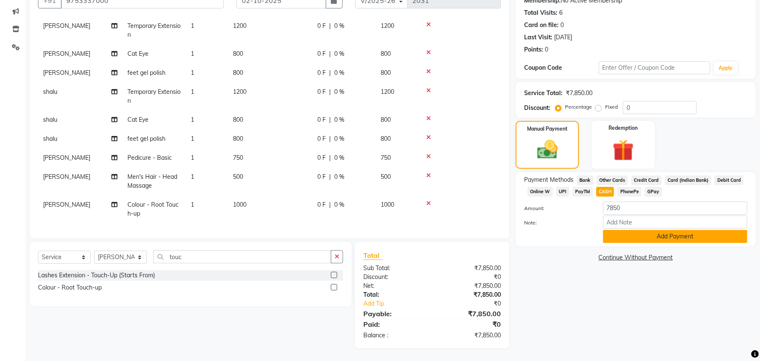
click at [668, 240] on button "Add Payment" at bounding box center [675, 236] width 144 height 13
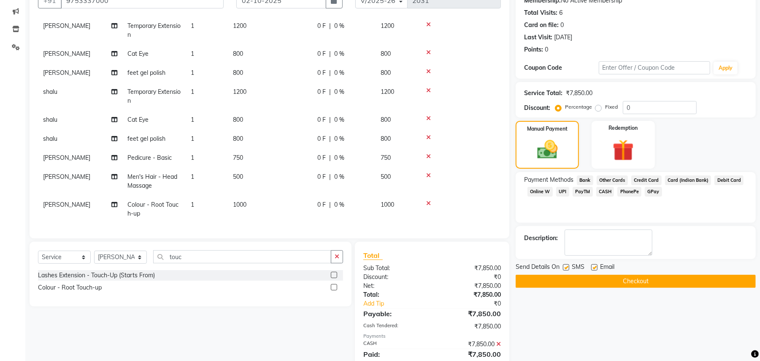
scroll to position [116, 0]
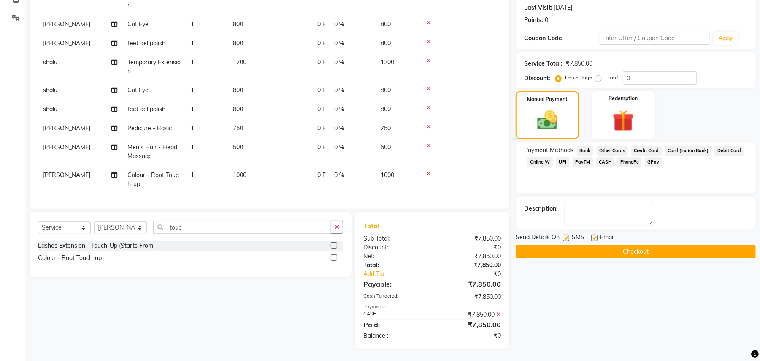
click at [691, 250] on button "Checkout" at bounding box center [636, 251] width 240 height 13
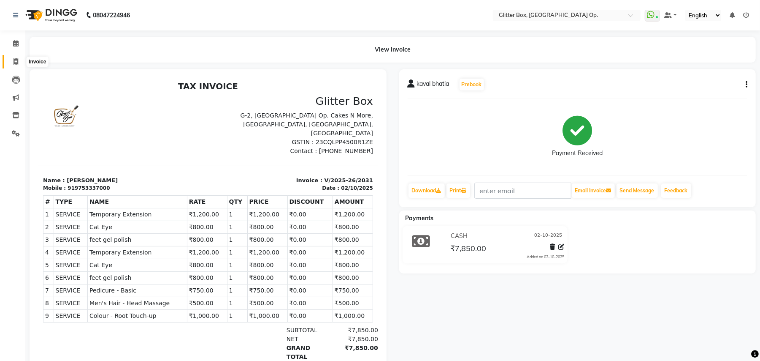
click at [20, 61] on span at bounding box center [15, 62] width 15 height 10
select select "5563"
select select "service"
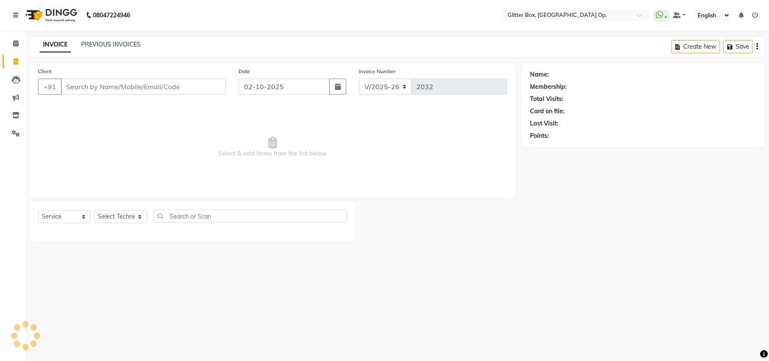
click at [105, 89] on input "Client" at bounding box center [143, 87] width 165 height 16
type input "9826044008"
click at [212, 88] on span "Add Client" at bounding box center [203, 86] width 33 height 8
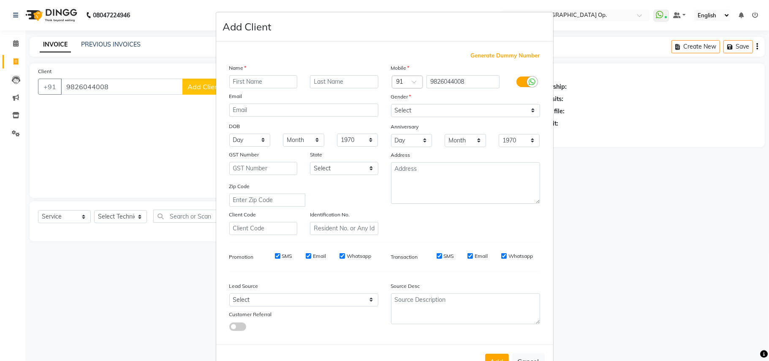
click at [279, 80] on input "text" at bounding box center [263, 81] width 68 height 13
type input "riku"
drag, startPoint x: 487, startPoint y: 106, endPoint x: 476, endPoint y: 110, distance: 11.4
click at [487, 106] on select "Select [DEMOGRAPHIC_DATA] [DEMOGRAPHIC_DATA] Other Prefer Not To Say" at bounding box center [465, 110] width 149 height 13
select select "[DEMOGRAPHIC_DATA]"
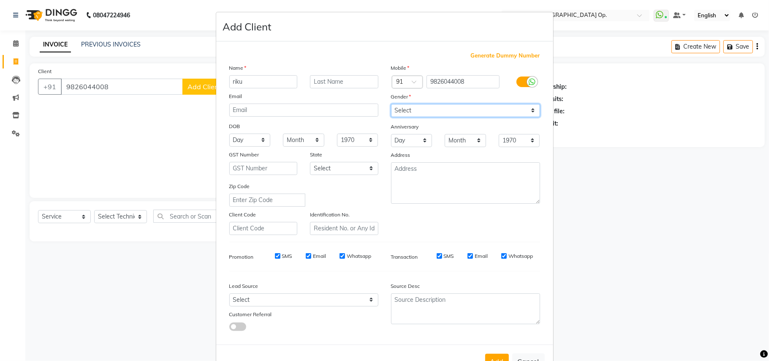
click at [391, 104] on select "Select [DEMOGRAPHIC_DATA] [DEMOGRAPHIC_DATA] Other Prefer Not To Say" at bounding box center [465, 110] width 149 height 13
click at [497, 357] on button "Add" at bounding box center [497, 360] width 24 height 15
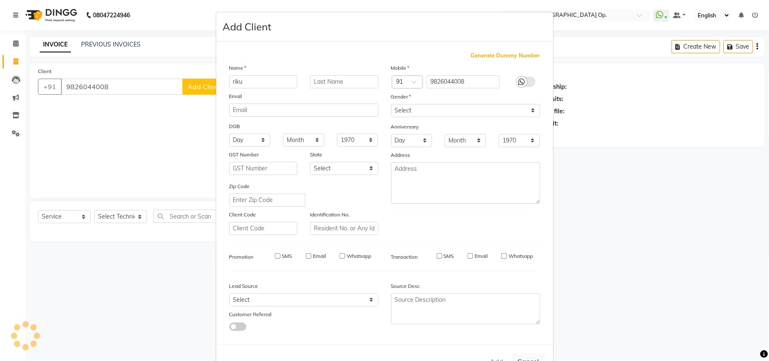
select select
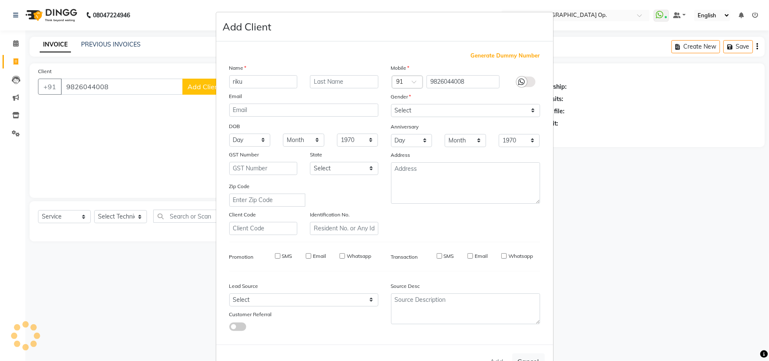
select select
checkbox input "false"
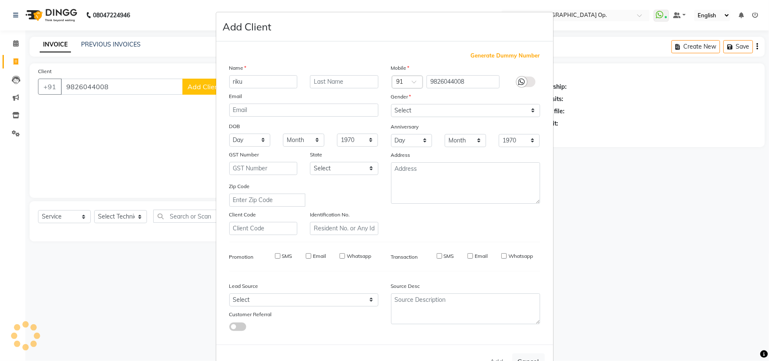
checkbox input "false"
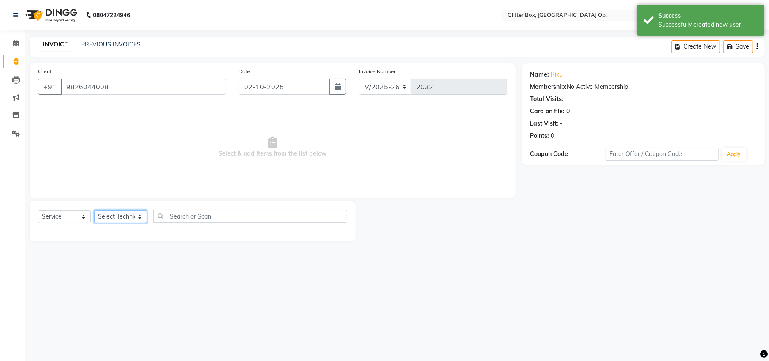
click at [110, 218] on select "Select Technician [PERSON_NAME] [PERSON_NAME] [PERSON_NAME] [PERSON_NAME] [PERS…" at bounding box center [120, 216] width 53 height 13
select select "60010"
click at [94, 210] on select "Select Technician [PERSON_NAME] [PERSON_NAME] [PERSON_NAME] [PERSON_NAME] [PERS…" at bounding box center [120, 216] width 53 height 13
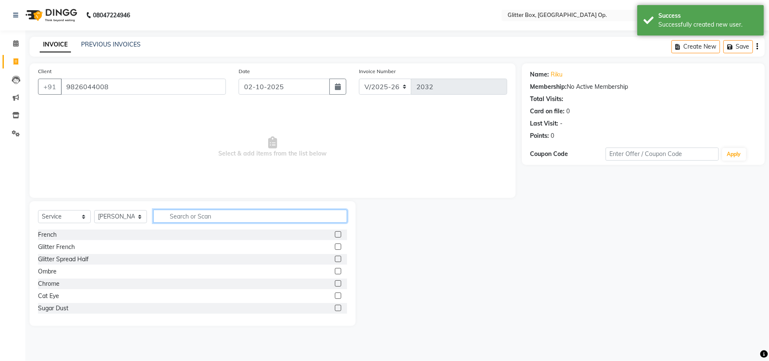
click at [188, 220] on input "text" at bounding box center [250, 215] width 194 height 13
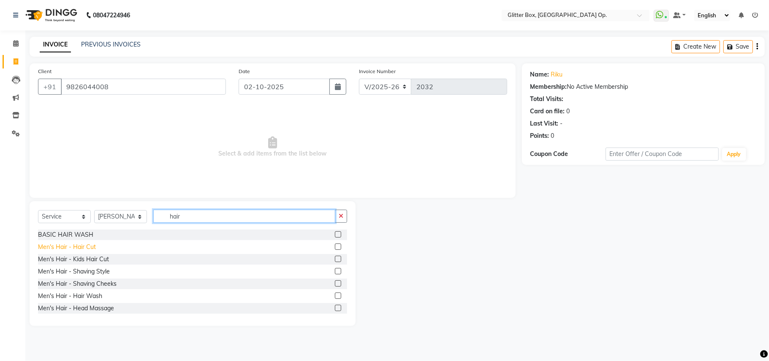
type input "hair"
click at [70, 247] on div "Men's Hair - Hair Cut" at bounding box center [67, 246] width 58 height 9
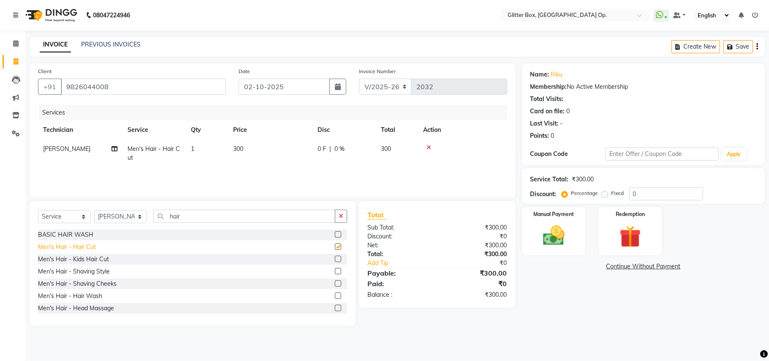
checkbox input "false"
click at [185, 217] on input "hair" at bounding box center [244, 215] width 182 height 13
type input "h"
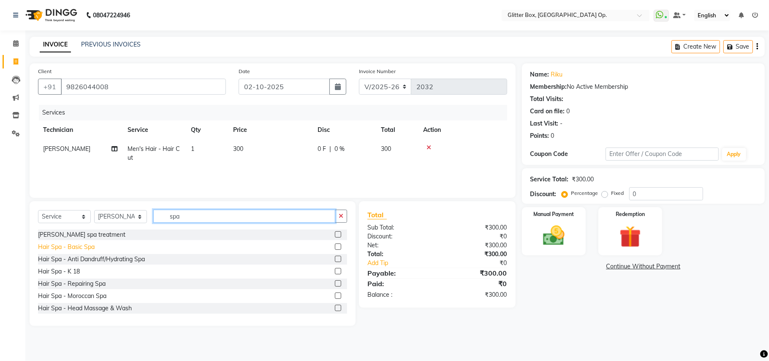
type input "spa"
click at [62, 247] on div "Hair Spa - Basic Spa" at bounding box center [66, 246] width 57 height 9
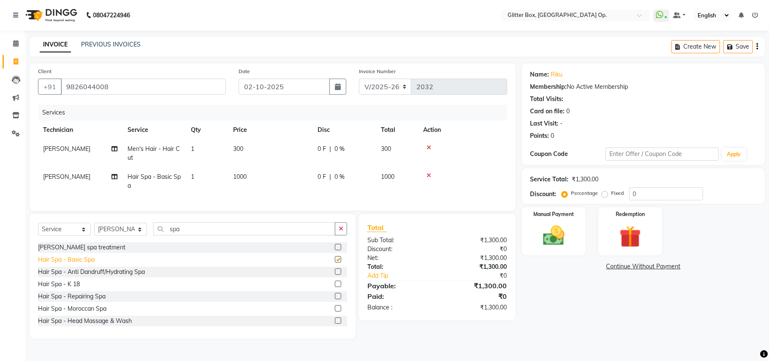
checkbox input "false"
click at [260, 144] on td "300" at bounding box center [270, 153] width 84 height 28
select select "60010"
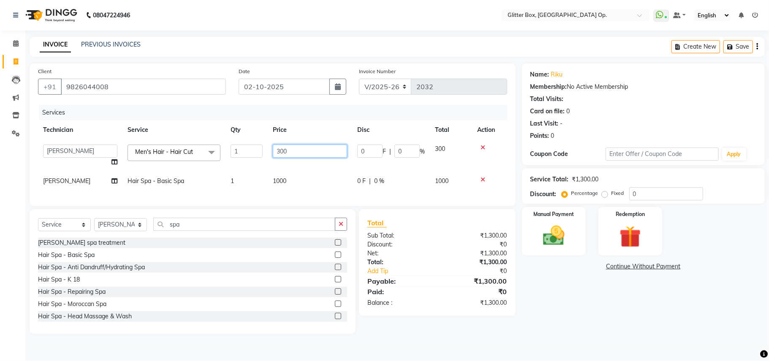
drag, startPoint x: 284, startPoint y: 154, endPoint x: 294, endPoint y: 151, distance: 10.7
click at [284, 154] on input "300" at bounding box center [310, 150] width 74 height 13
type input "500"
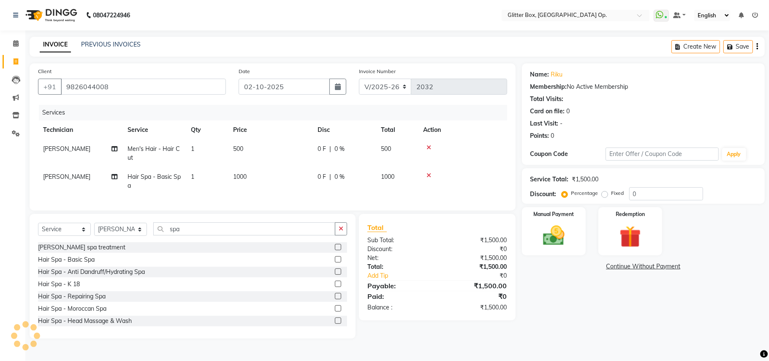
click at [301, 172] on td "1000" at bounding box center [270, 181] width 84 height 28
select select "60010"
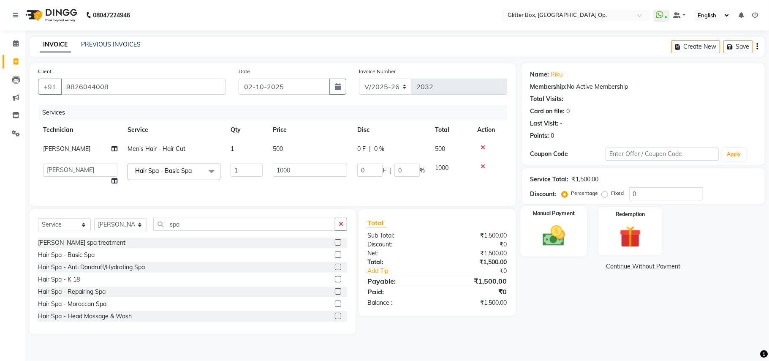
click at [566, 249] on div "Manual Payment" at bounding box center [554, 231] width 66 height 50
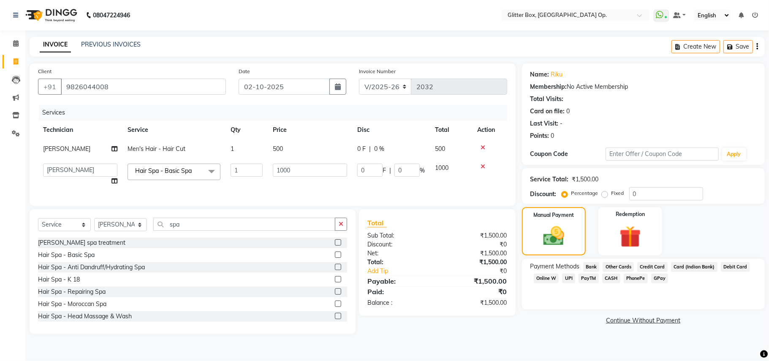
click at [568, 280] on span "UPI" at bounding box center [568, 278] width 13 height 10
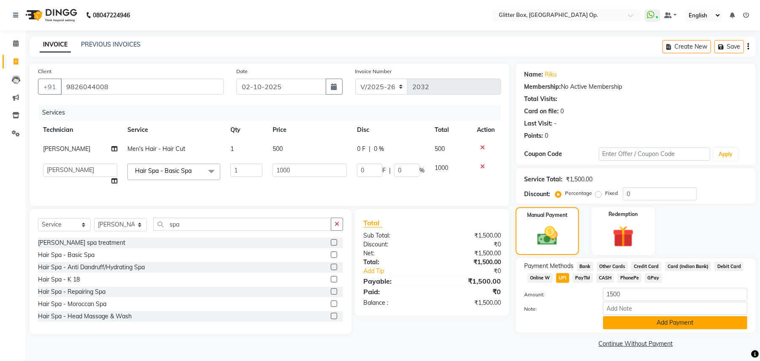
click at [644, 324] on button "Add Payment" at bounding box center [675, 322] width 144 height 13
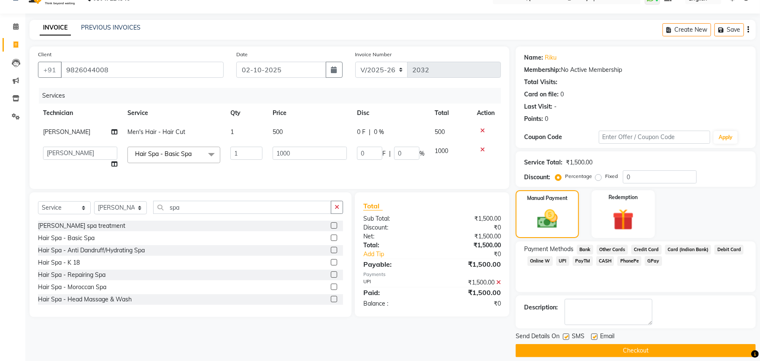
scroll to position [26, 0]
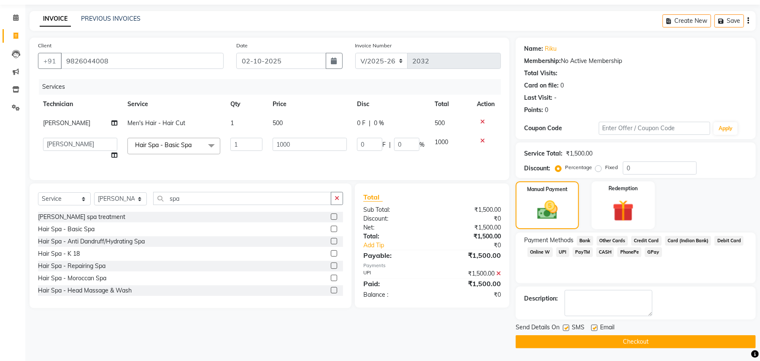
click at [617, 342] on button "Checkout" at bounding box center [636, 341] width 240 height 13
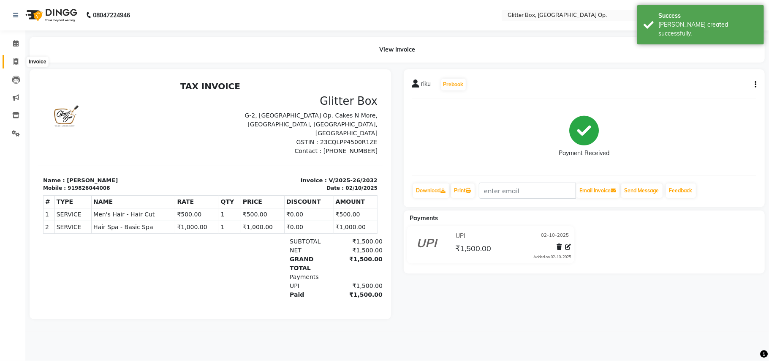
click at [14, 63] on icon at bounding box center [16, 61] width 5 height 6
select select "5563"
select select "service"
